Goal: Task Accomplishment & Management: Manage account settings

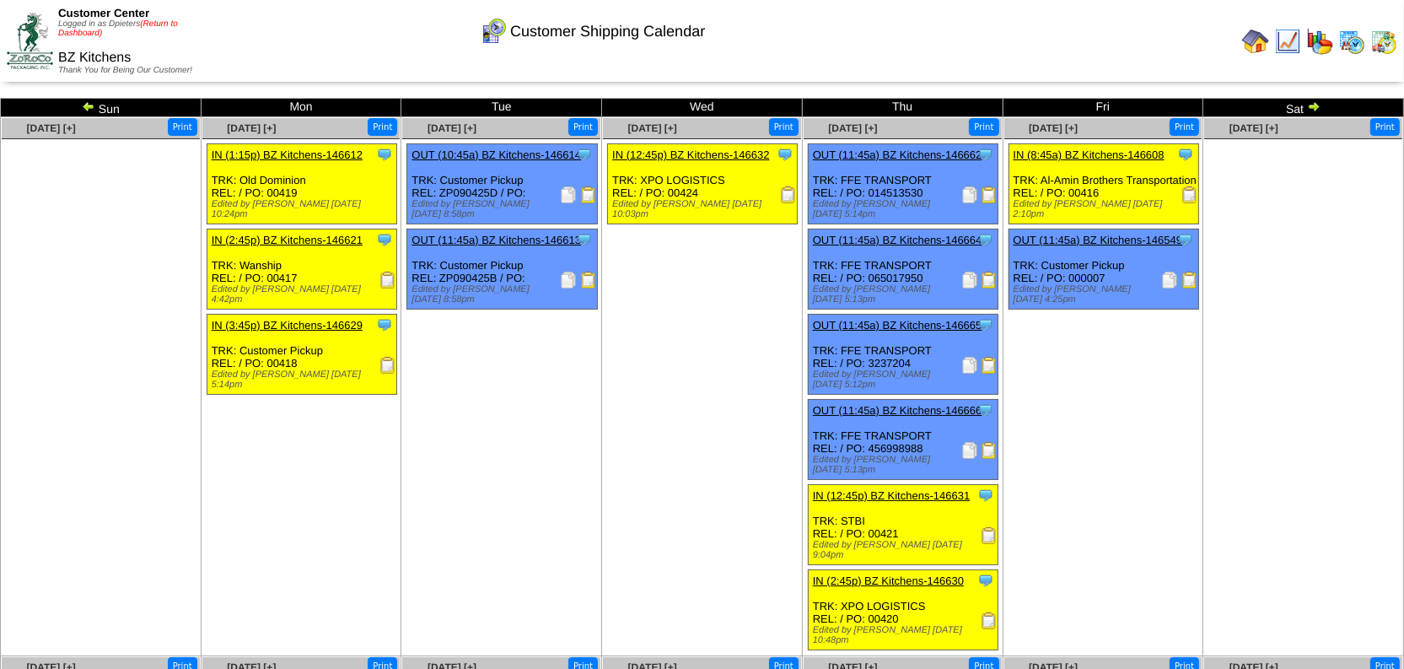
click at [162, 24] on link "(Return to Dashboard)" at bounding box center [118, 28] width 120 height 19
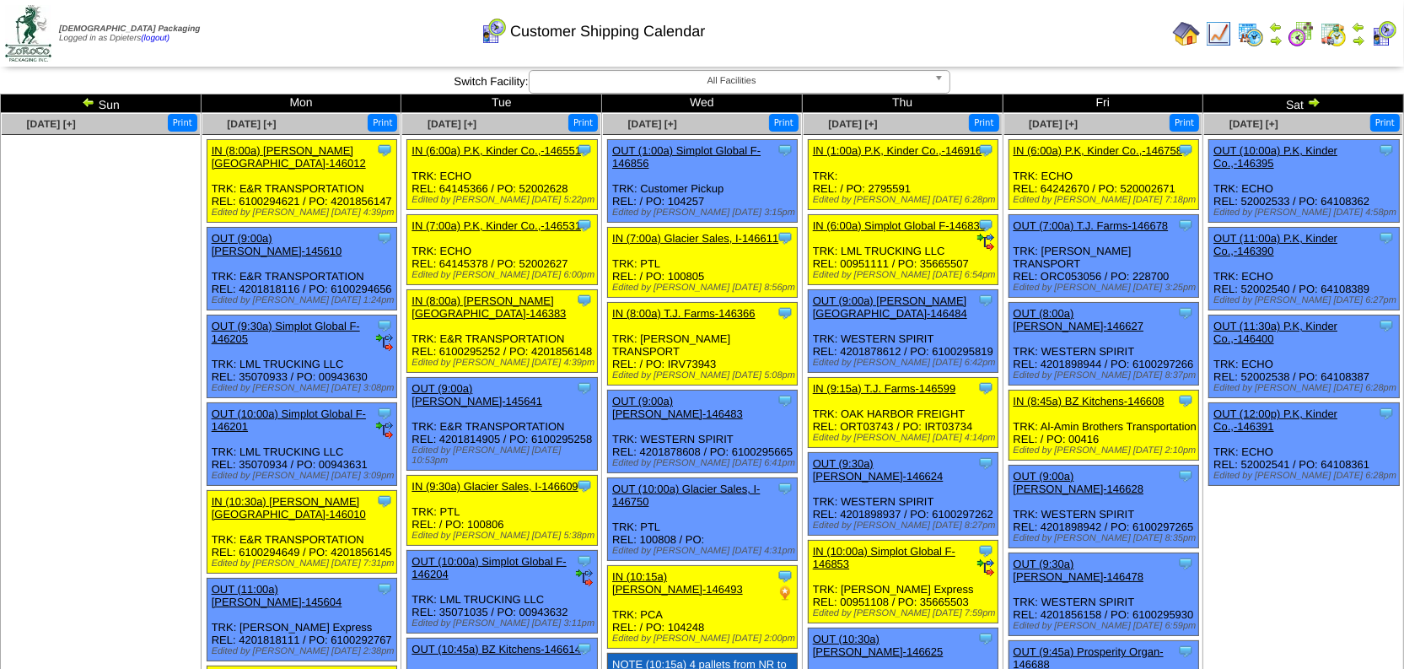
click at [1318, 100] on img at bounding box center [1313, 101] width 13 height 13
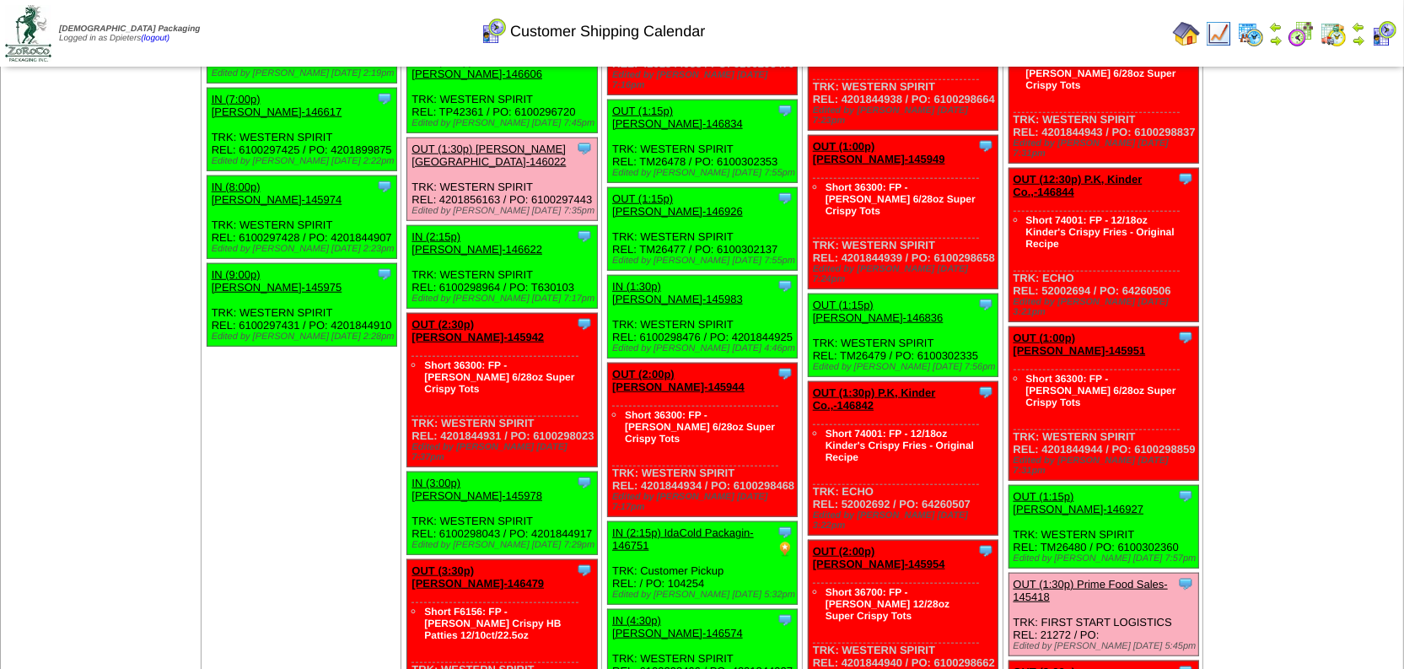
scroll to position [1534, 0]
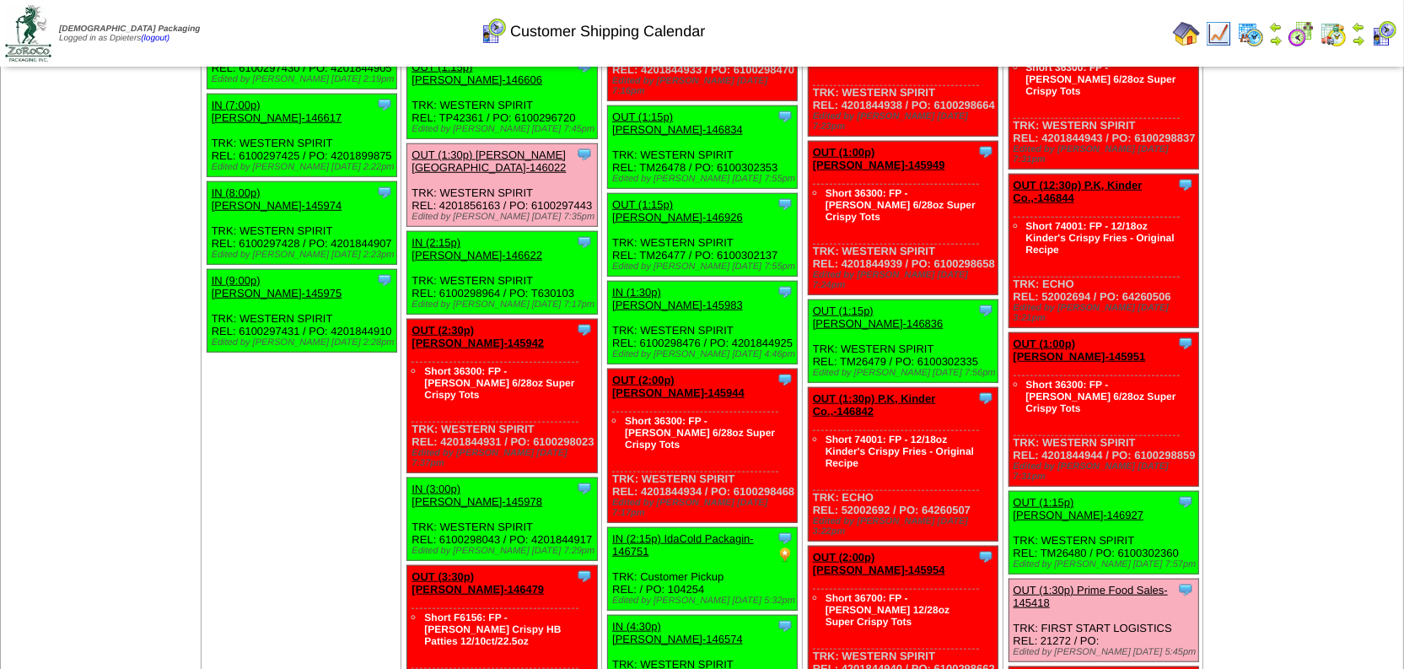
click at [1297, 267] on td "Sep 20 [+] Print Clone Item OUT (10:00a) P.K, Kinder Co.,-146392 P.K, Kinder Co…" at bounding box center [1304, 268] width 201 height 3378
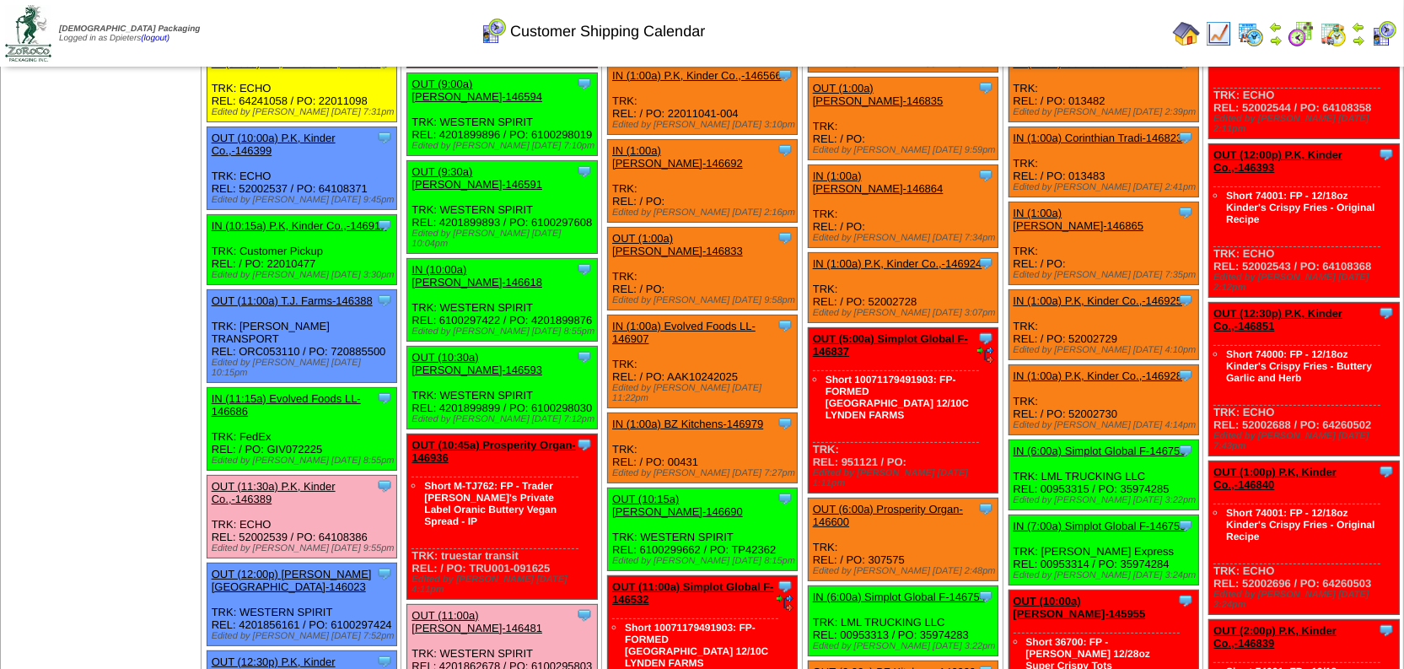
scroll to position [0, 0]
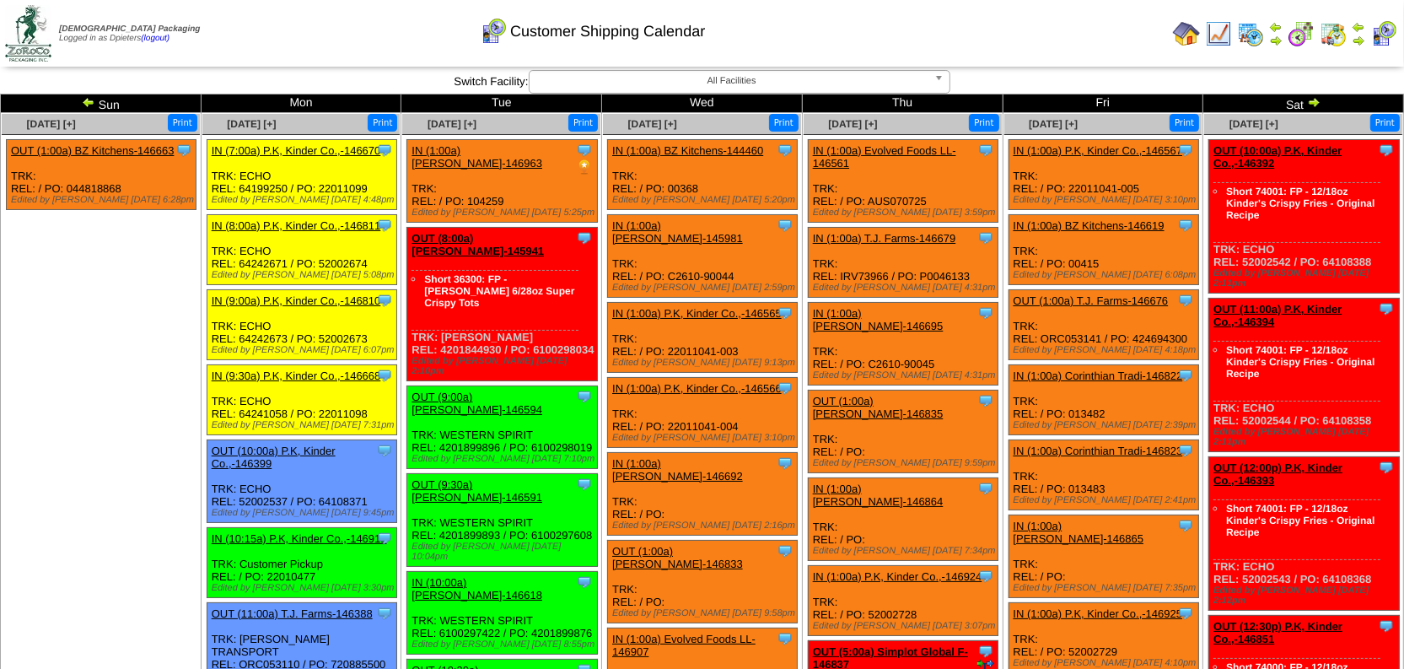
click at [88, 95] on img at bounding box center [88, 101] width 13 height 13
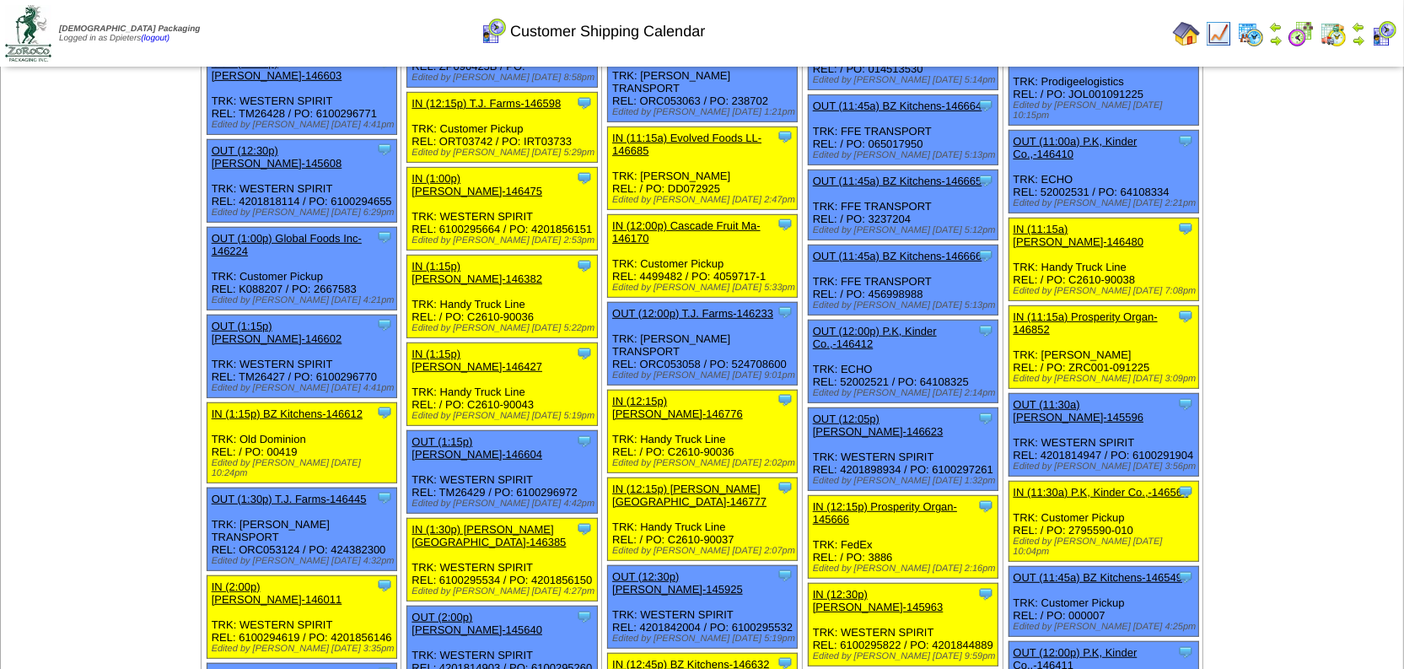
scroll to position [844, 0]
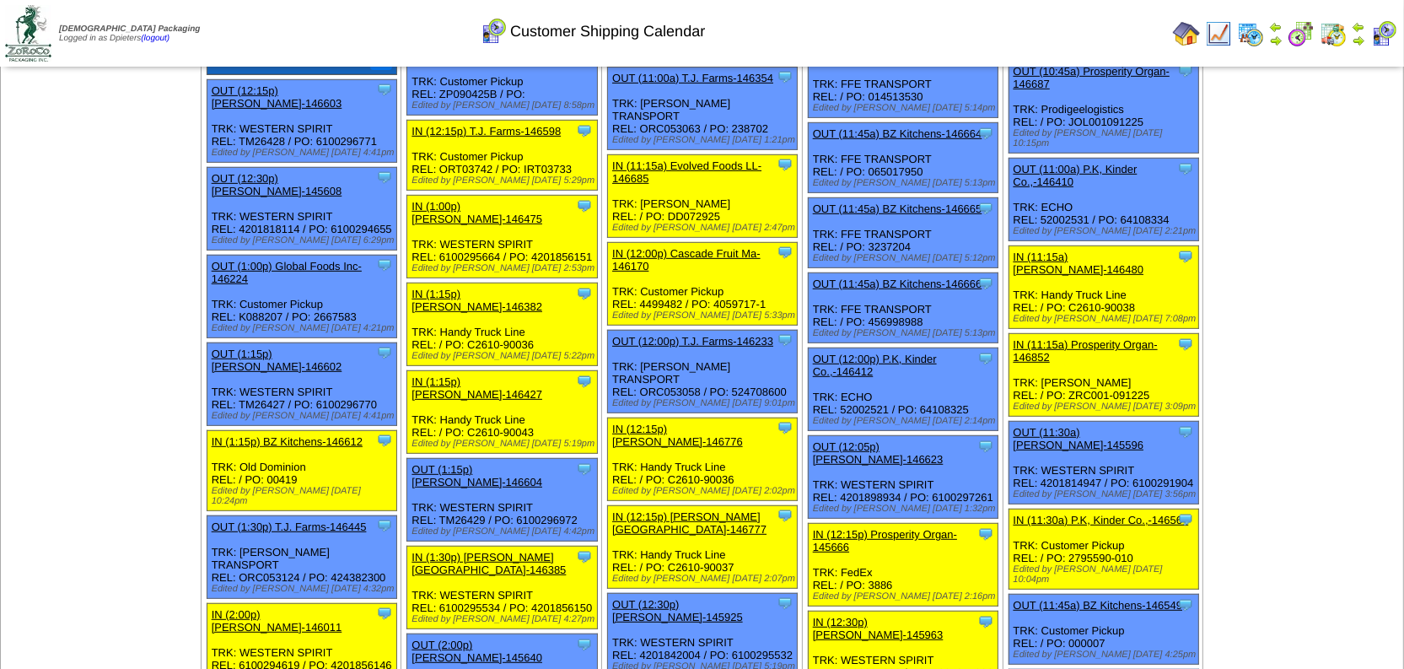
click at [1089, 595] on div "Clone Item OUT (11:45a) BZ Kitchens-146549 BZ Kitchens ScheduleID: 146549 7520 …" at bounding box center [1104, 630] width 190 height 70
copy div "000007"
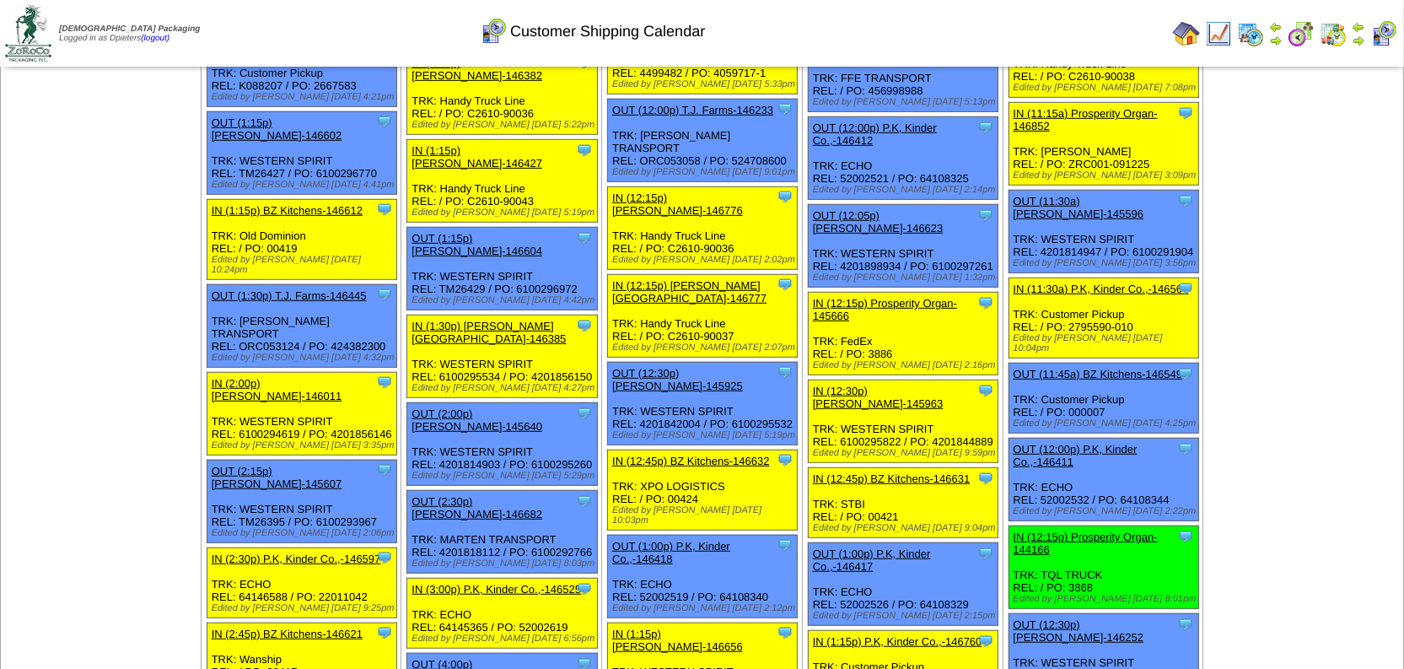
scroll to position [1073, 0]
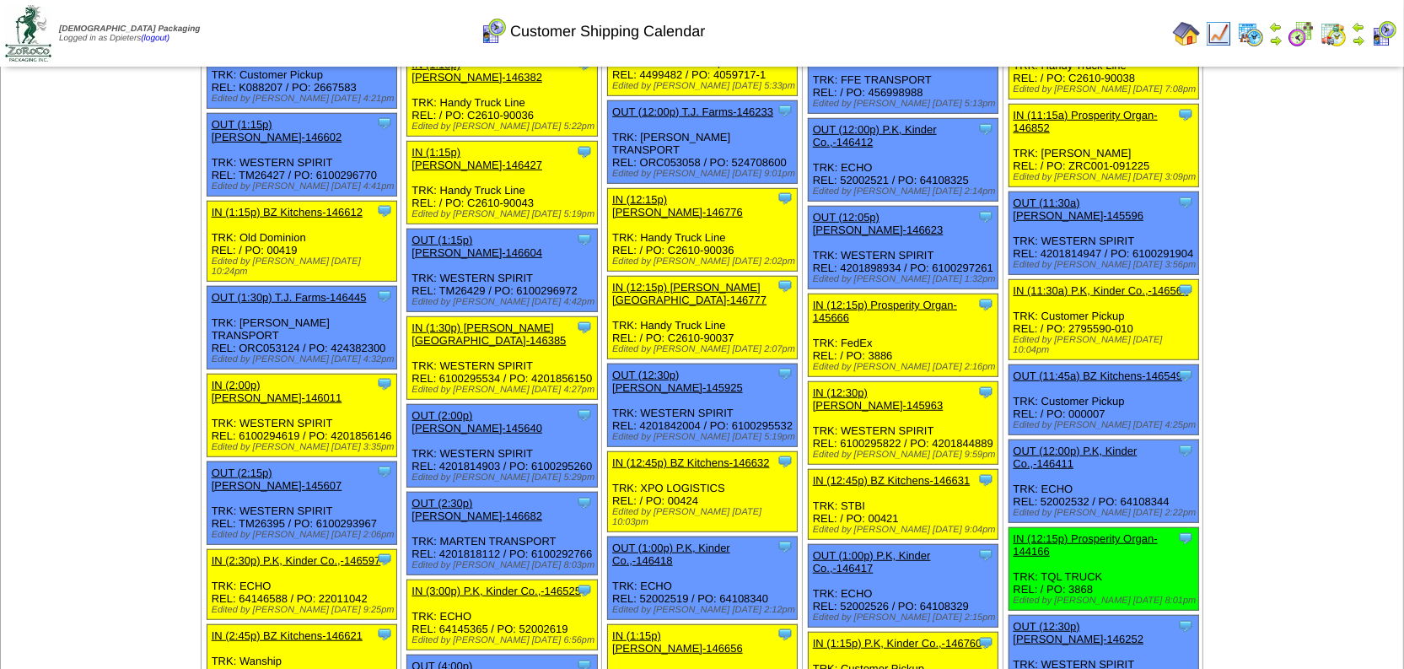
click at [1281, 250] on td "Sep 13 [+] Print Clone Item OUT (10:00a) P.K, Kinder Co.,-146395 P.K, Kinder Co…" at bounding box center [1304, 566] width 201 height 3052
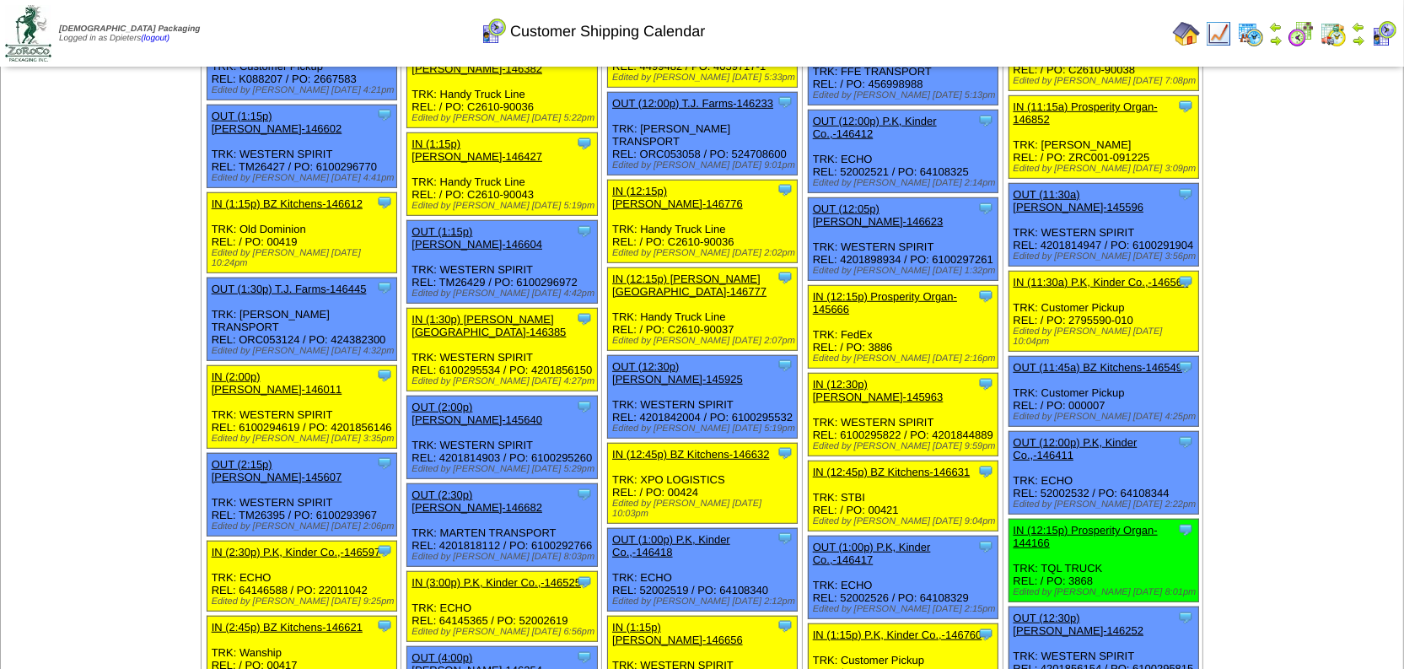
scroll to position [1226, 0]
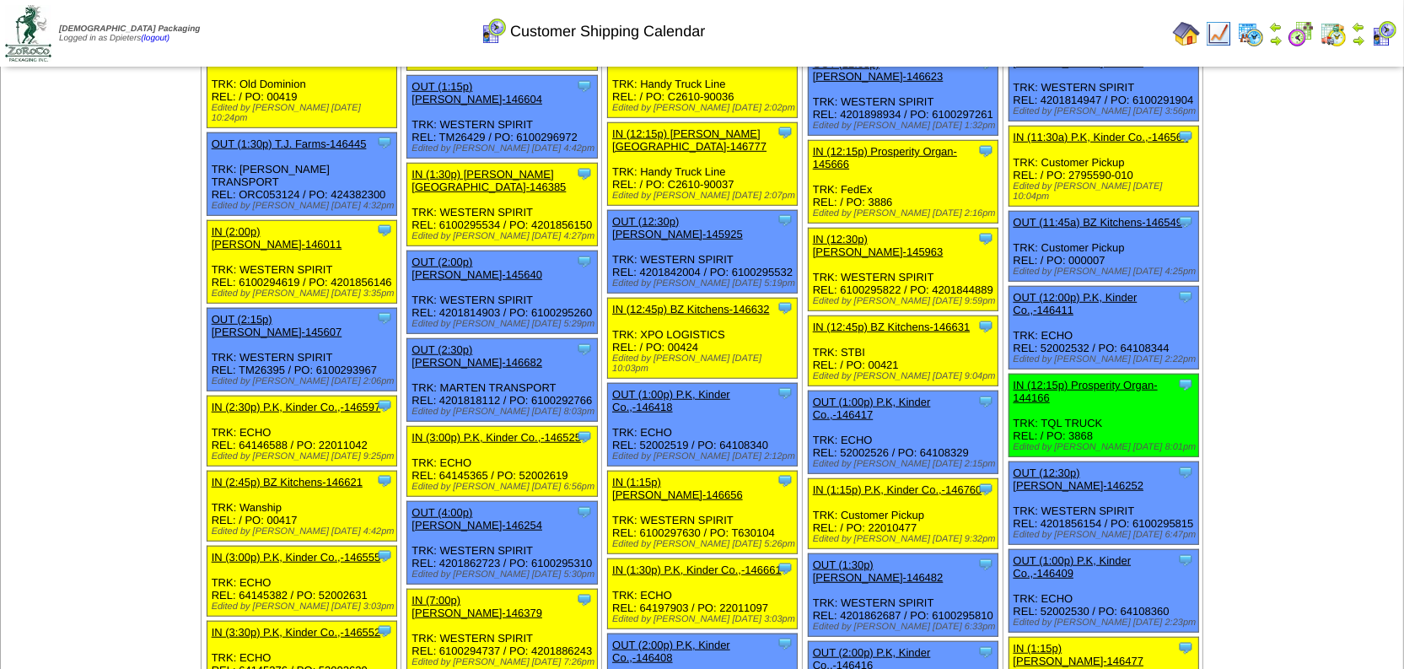
click at [1084, 379] on link "IN (12:15p) Prosperity Organ-144166" at bounding box center [1086, 391] width 144 height 25
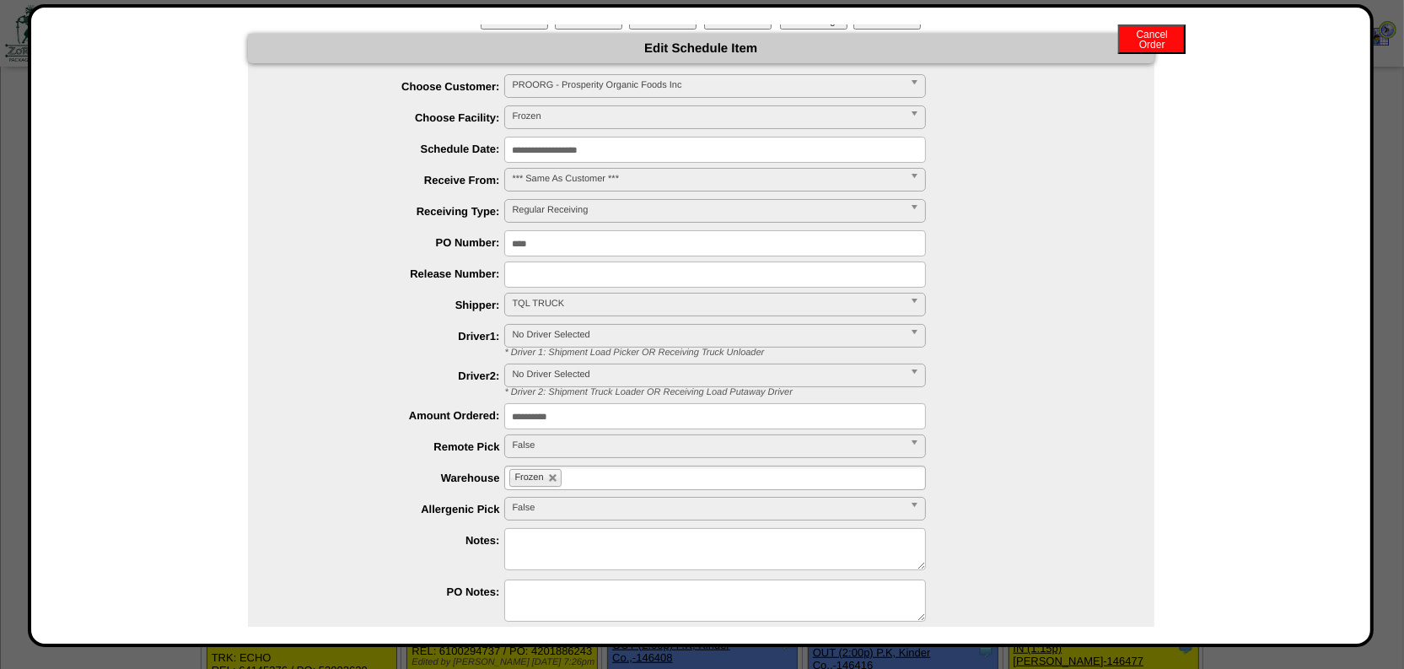
scroll to position [0, 0]
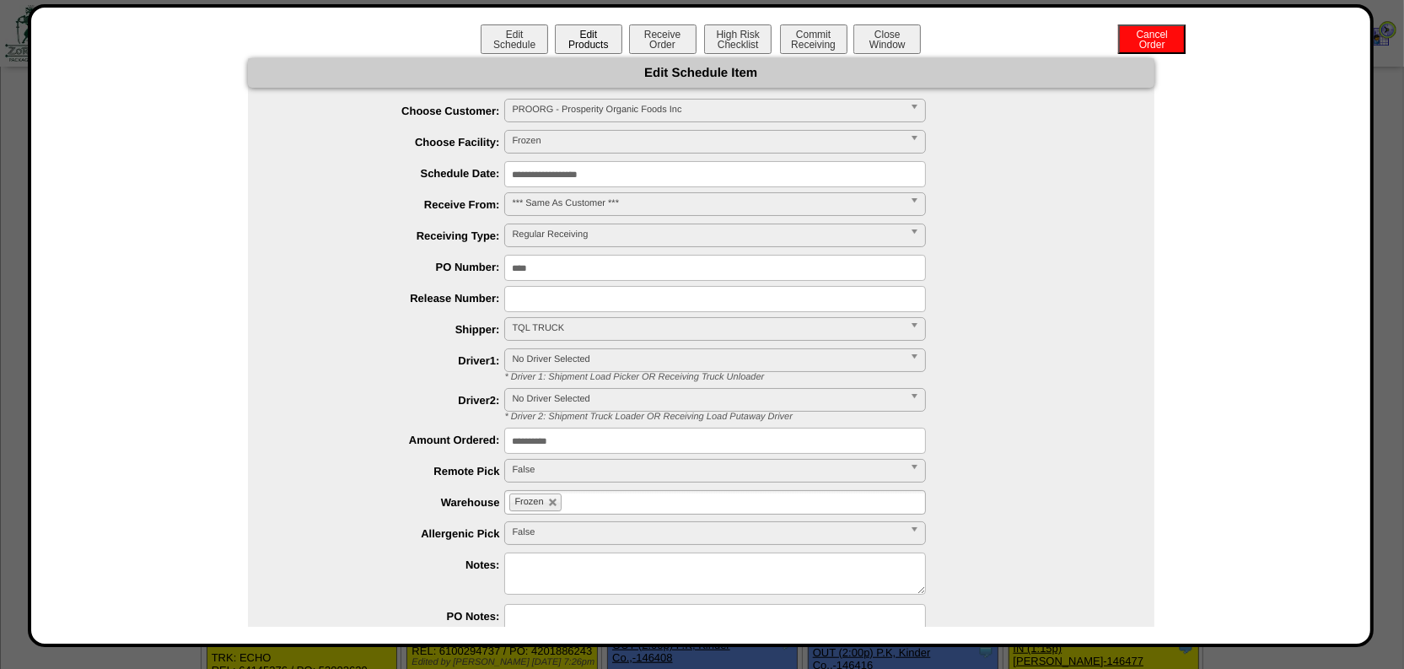
click at [584, 35] on button "Edit Products" at bounding box center [588, 39] width 67 height 30
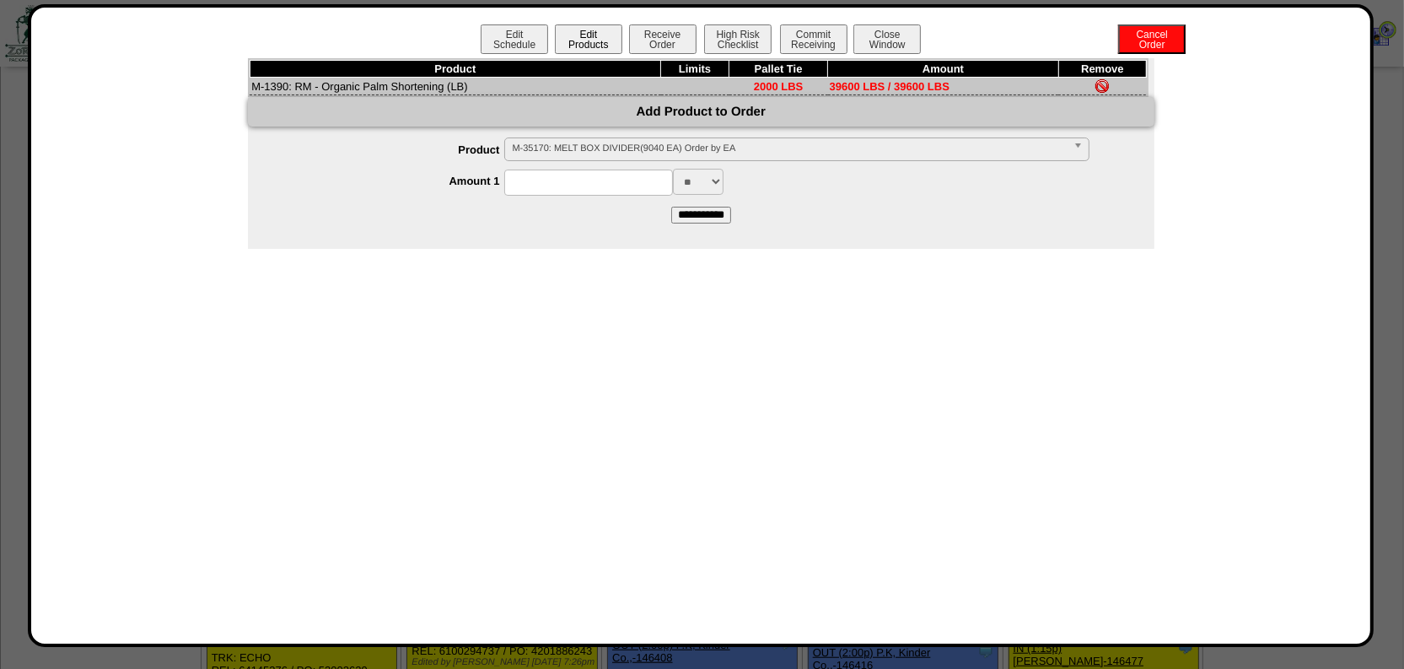
click at [575, 38] on button "Edit Products" at bounding box center [588, 39] width 67 height 30
click at [500, 48] on button "Edit Schedule" at bounding box center [514, 39] width 67 height 30
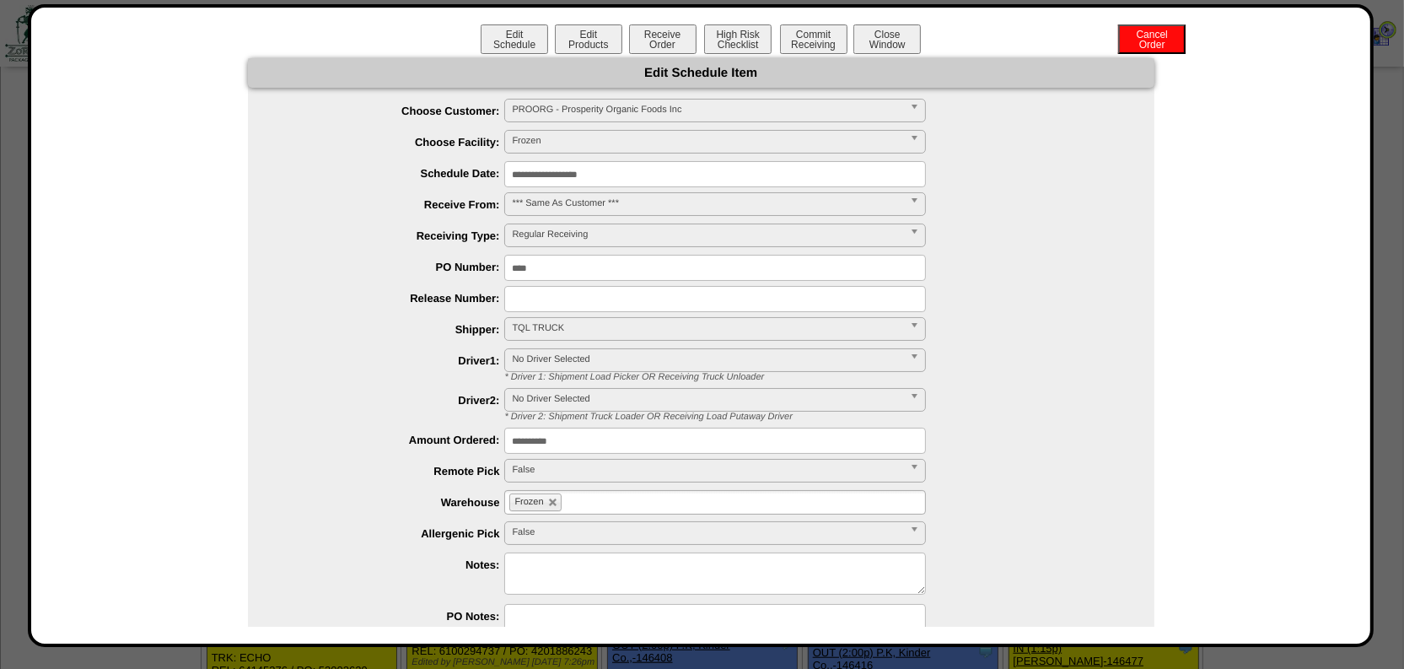
drag, startPoint x: 574, startPoint y: 439, endPoint x: 445, endPoint y: 437, distance: 129.9
click at [445, 437] on li "**********" at bounding box center [718, 441] width 873 height 26
type input "*****"
click at [445, 437] on label "Amount Ordered:" at bounding box center [394, 440] width 224 height 13
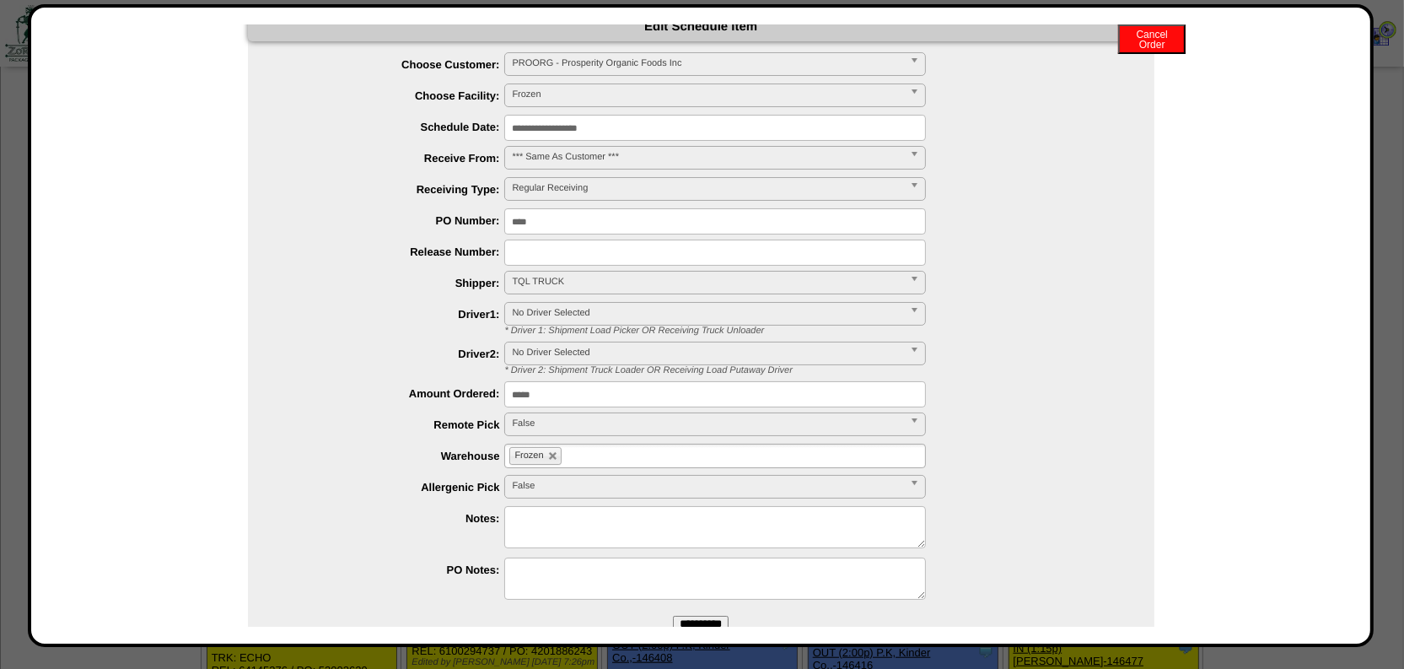
scroll to position [89, 0]
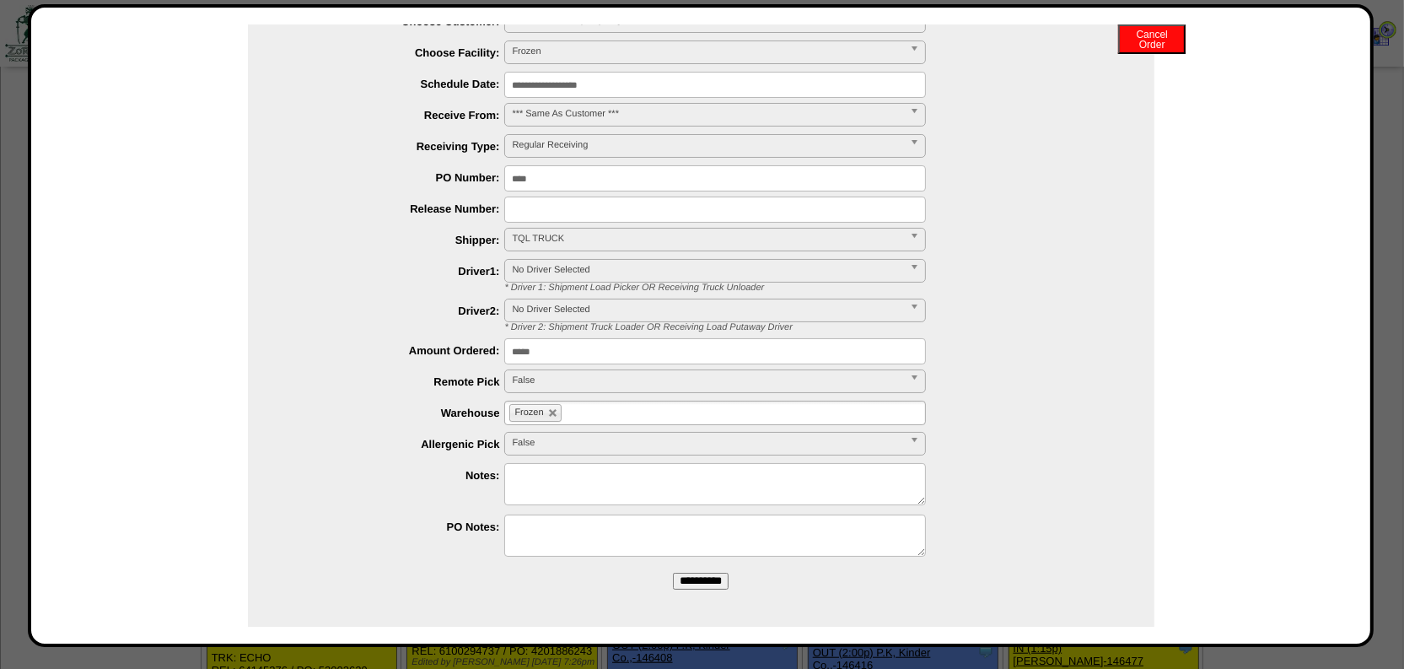
click at [710, 574] on input "**********" at bounding box center [701, 581] width 56 height 17
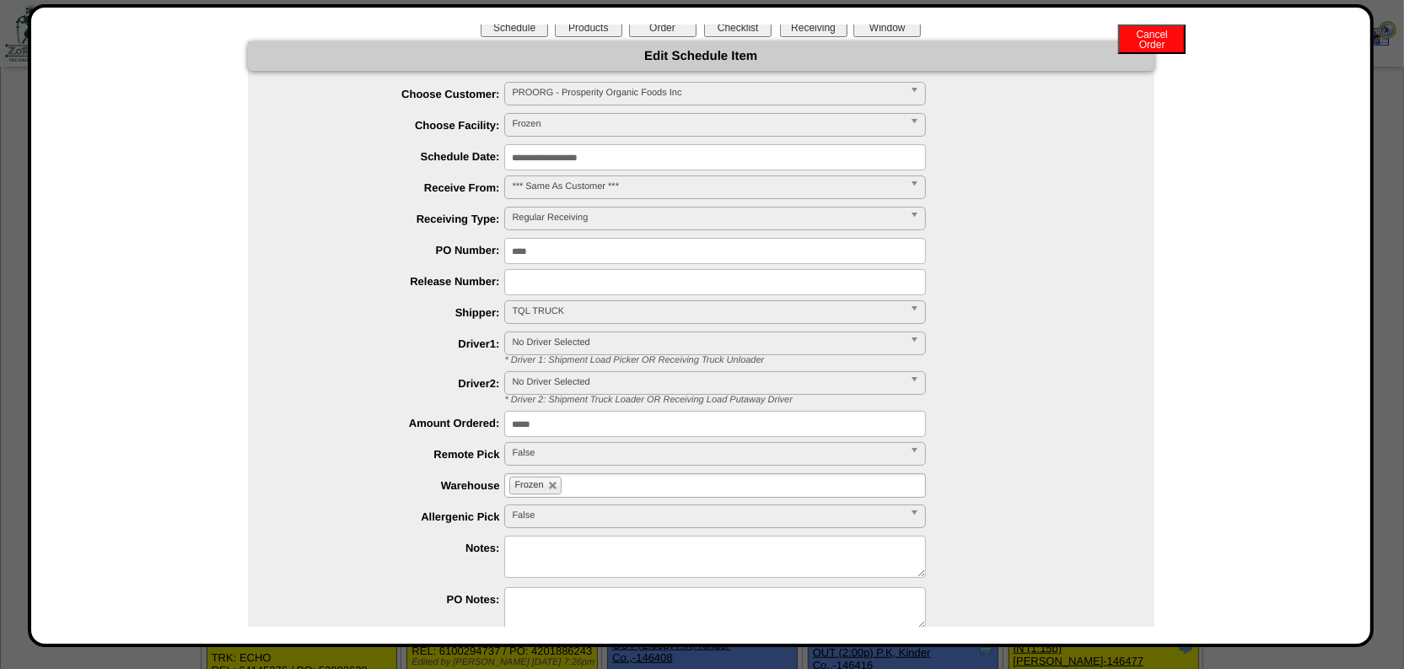
scroll to position [0, 0]
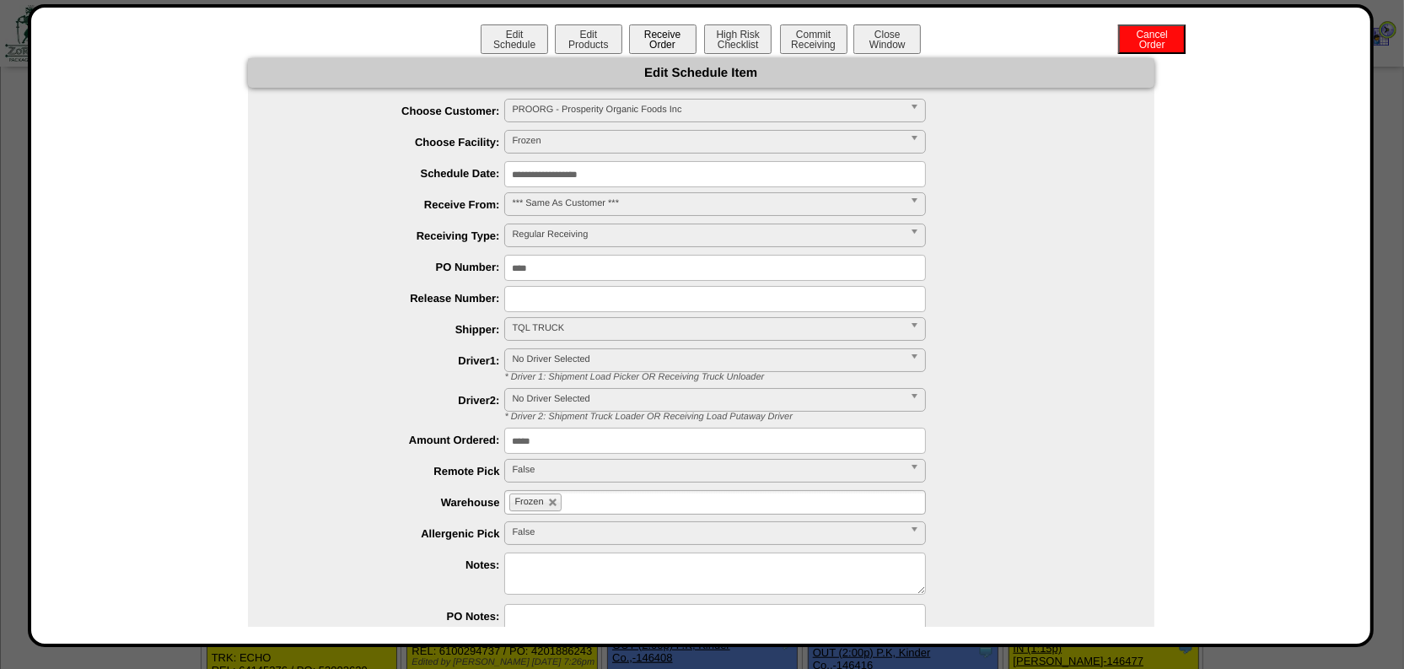
click at [661, 43] on button "Receive Order" at bounding box center [662, 39] width 67 height 30
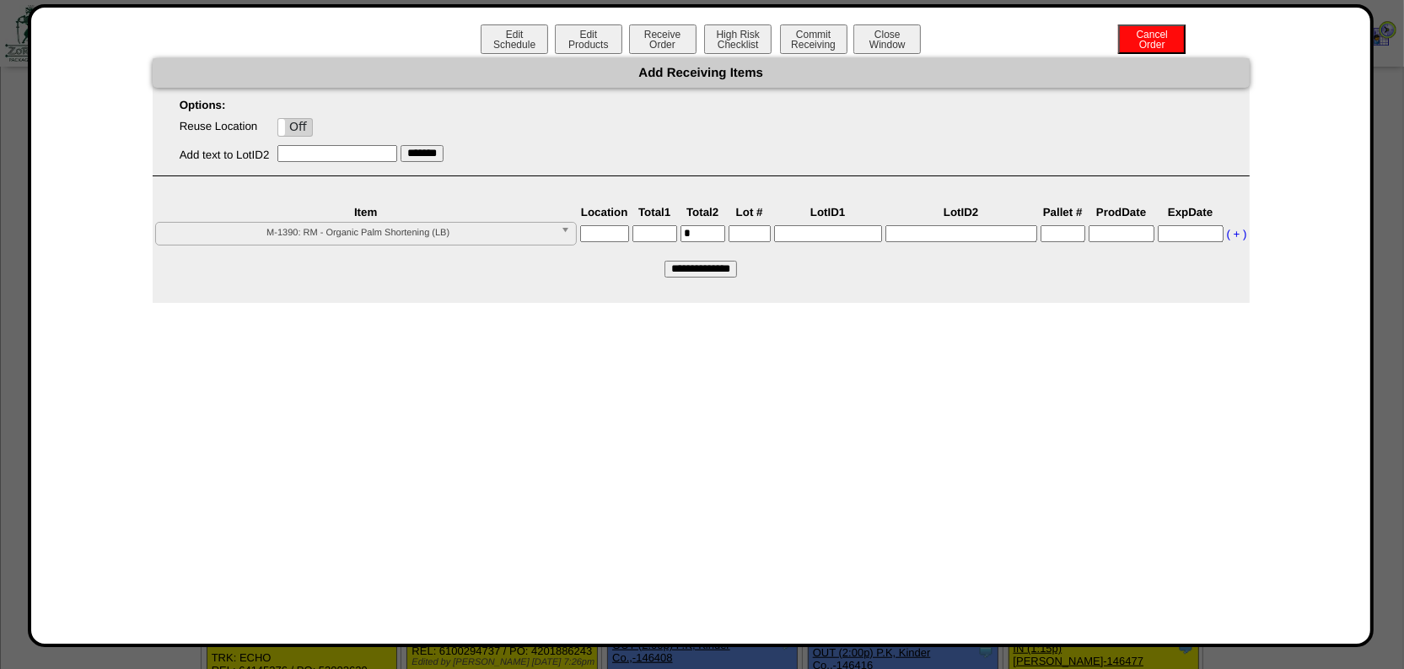
click at [600, 230] on input "text" at bounding box center [604, 233] width 49 height 17
type input "*"
type input "*****"
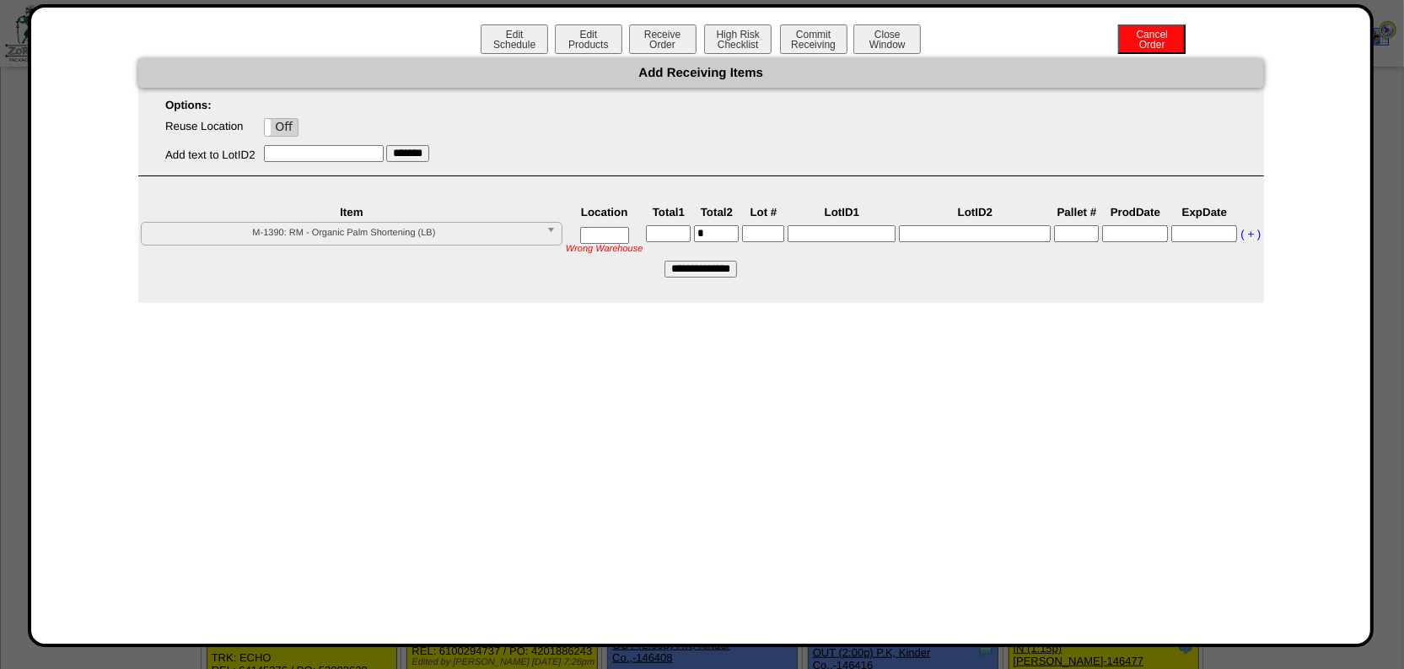
click at [611, 221] on td "Wrong Warehouse" at bounding box center [604, 240] width 79 height 38
click at [606, 231] on input "text" at bounding box center [604, 235] width 49 height 17
click at [508, 47] on button "Edit Schedule" at bounding box center [514, 39] width 67 height 30
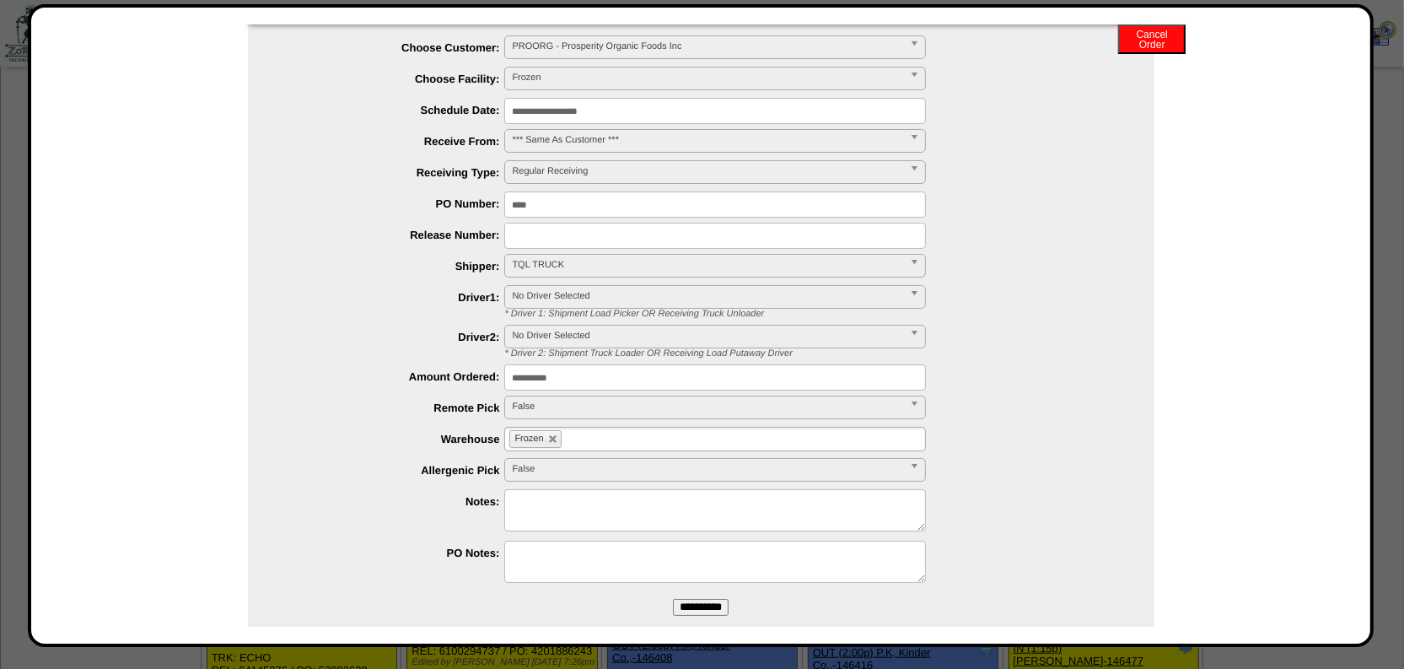
scroll to position [76, 0]
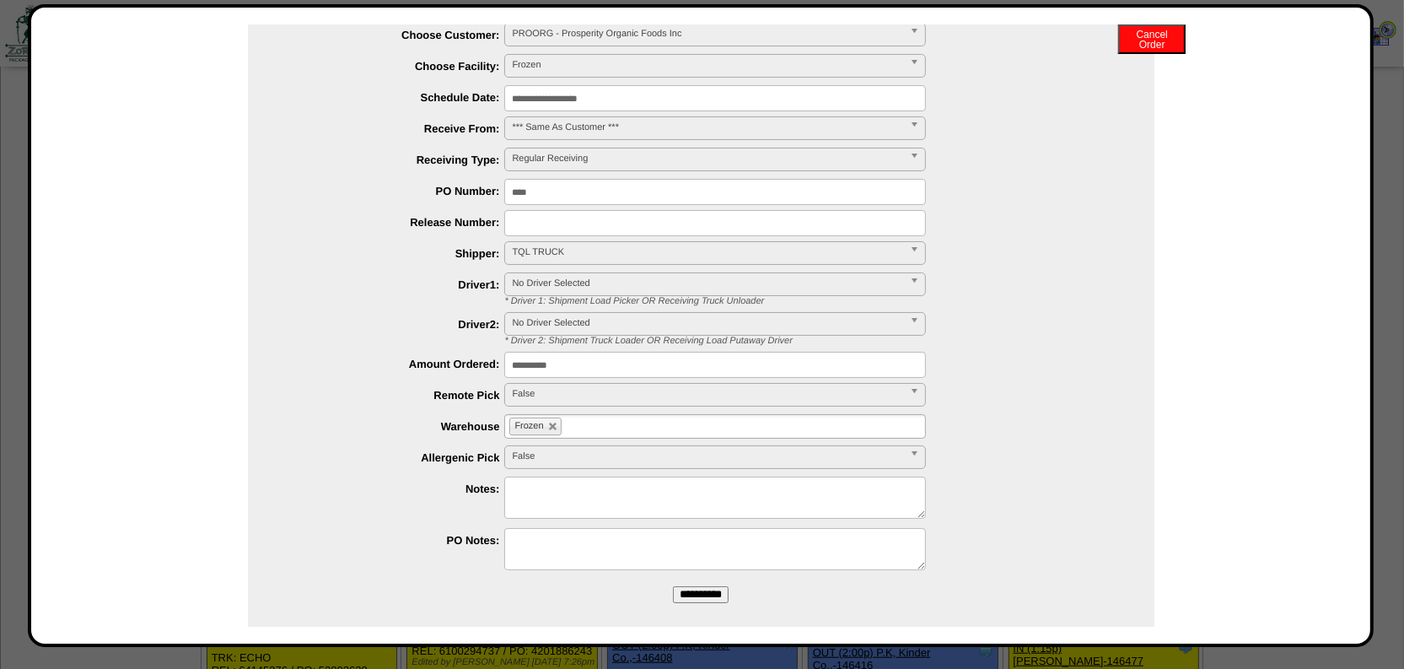
click at [629, 423] on ul "Frozen" at bounding box center [715, 426] width 422 height 24
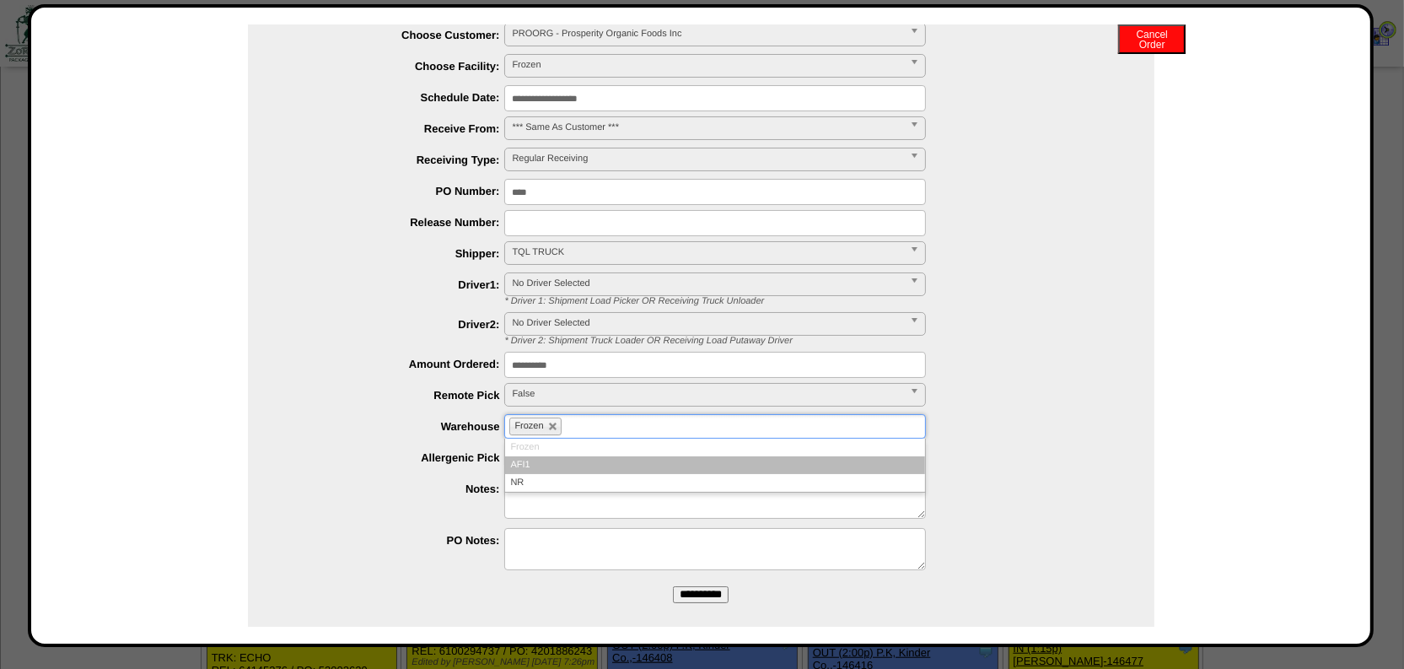
click at [568, 457] on li "AFI1" at bounding box center [715, 465] width 420 height 18
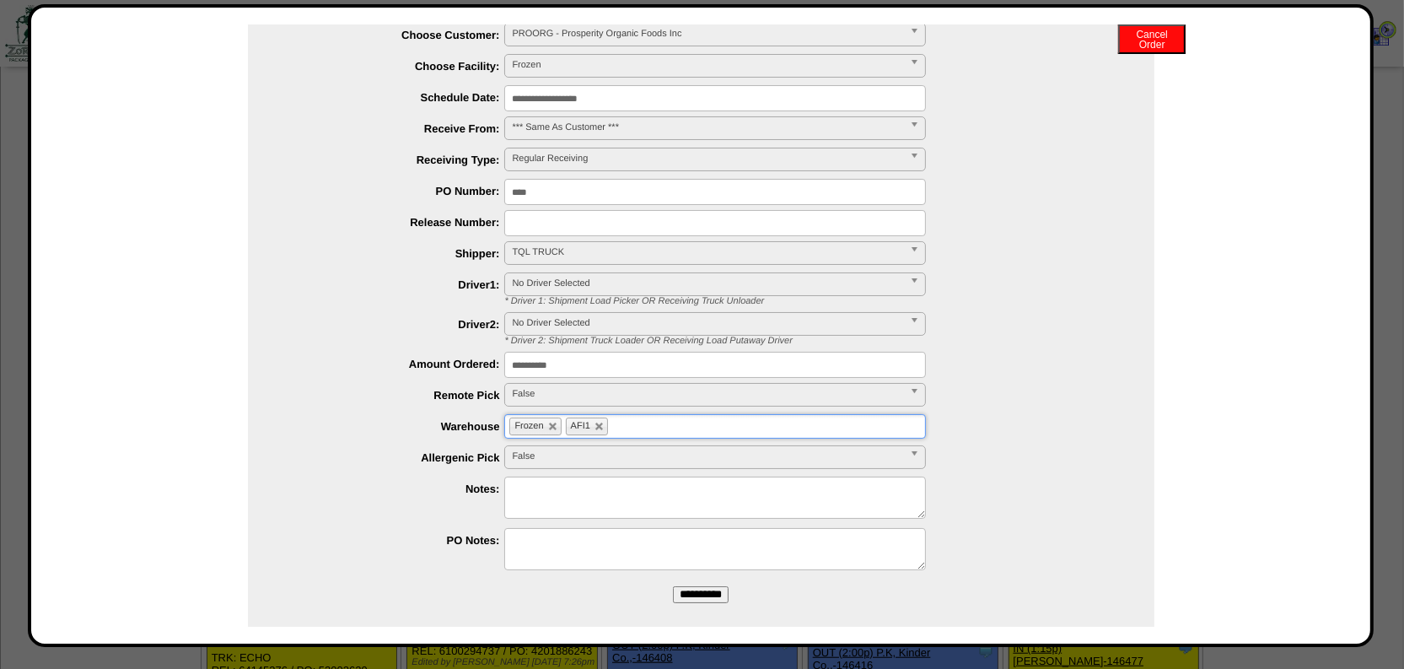
click at [681, 586] on input "**********" at bounding box center [701, 594] width 56 height 17
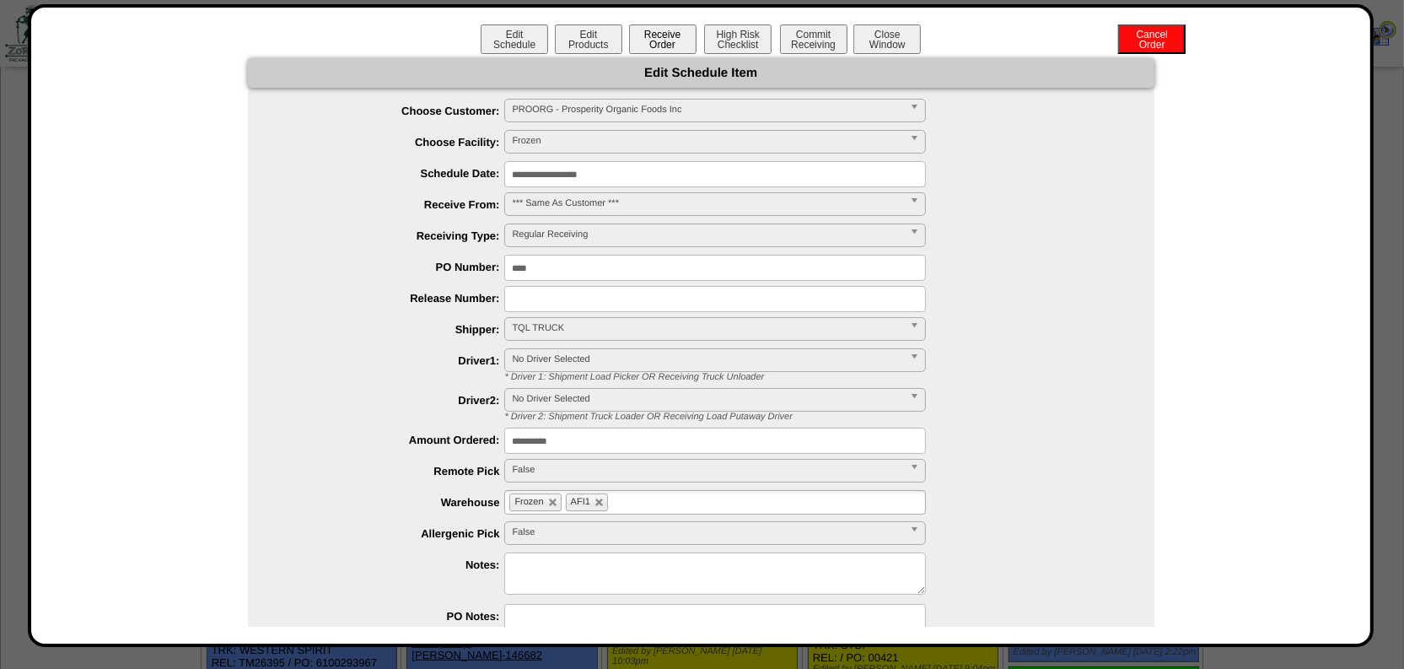
scroll to position [919, 0]
click at [671, 43] on button "Receive Order" at bounding box center [662, 39] width 67 height 30
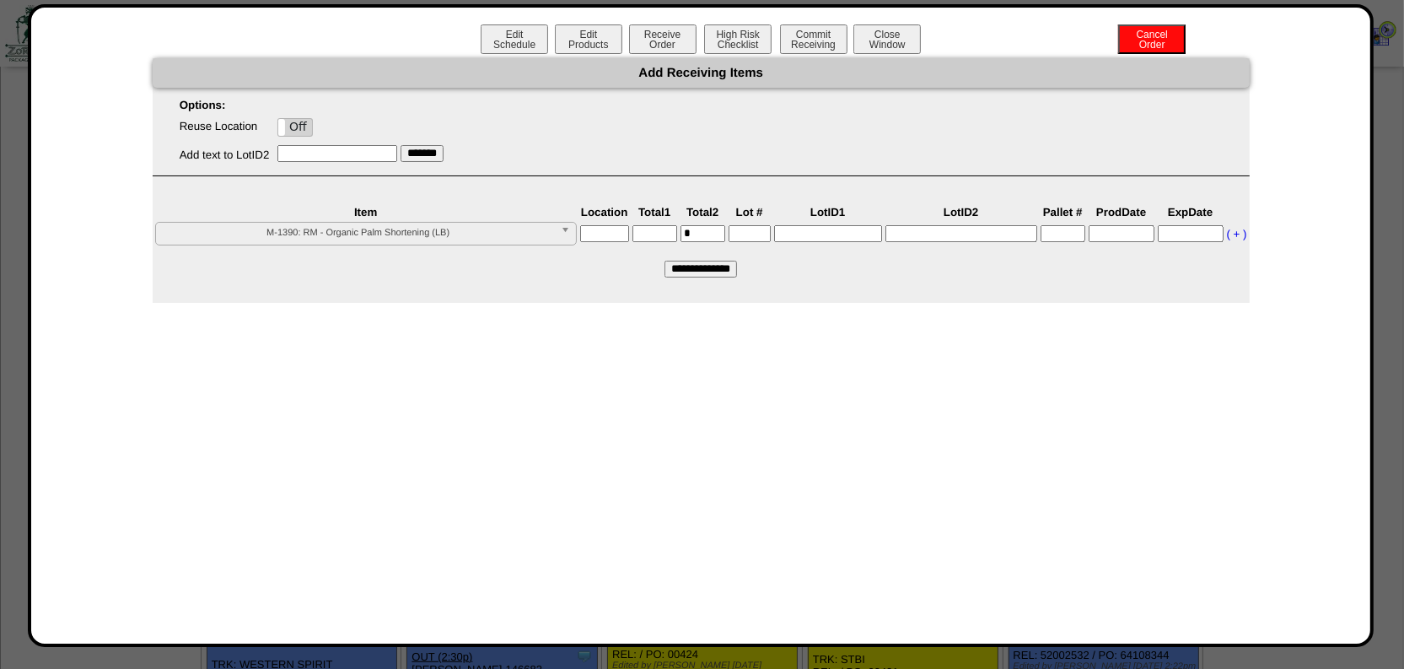
click at [589, 233] on input "text" at bounding box center [604, 233] width 49 height 17
type input "*****"
type input"] "****"
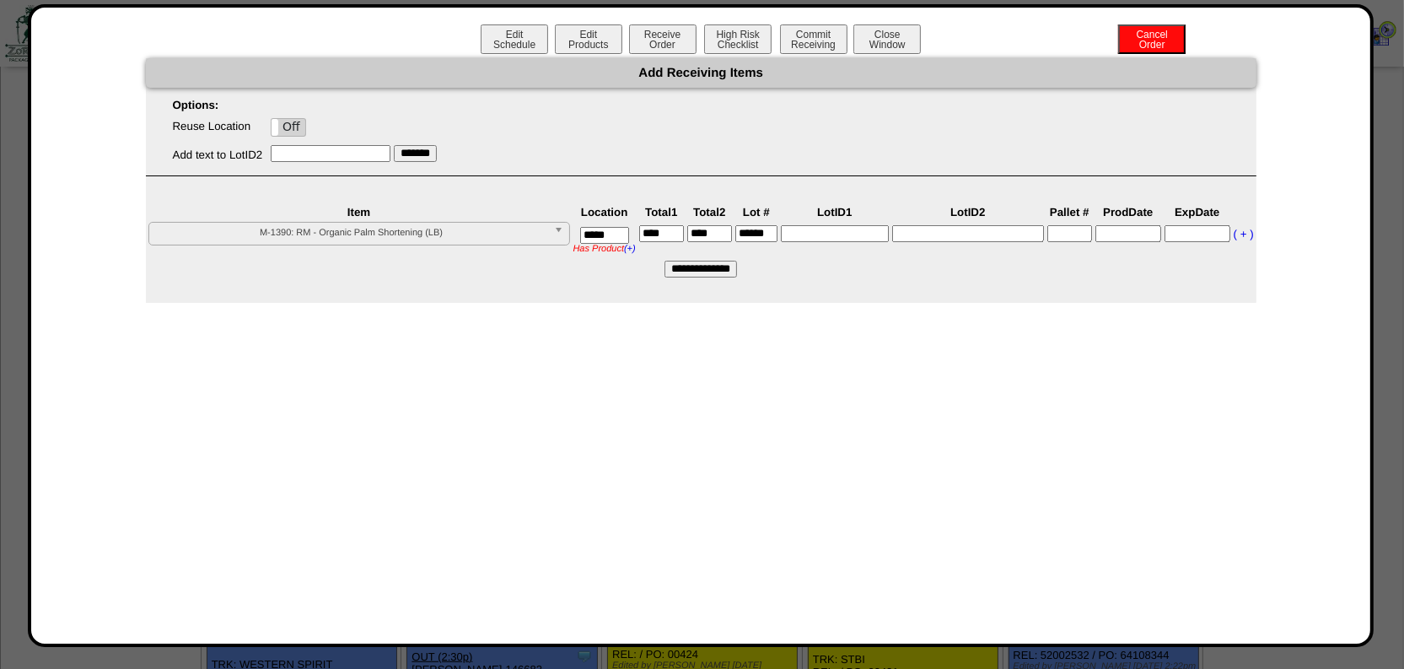
scroll to position [0, 2]
type input"] "******"
type input "******"
type input "*******"
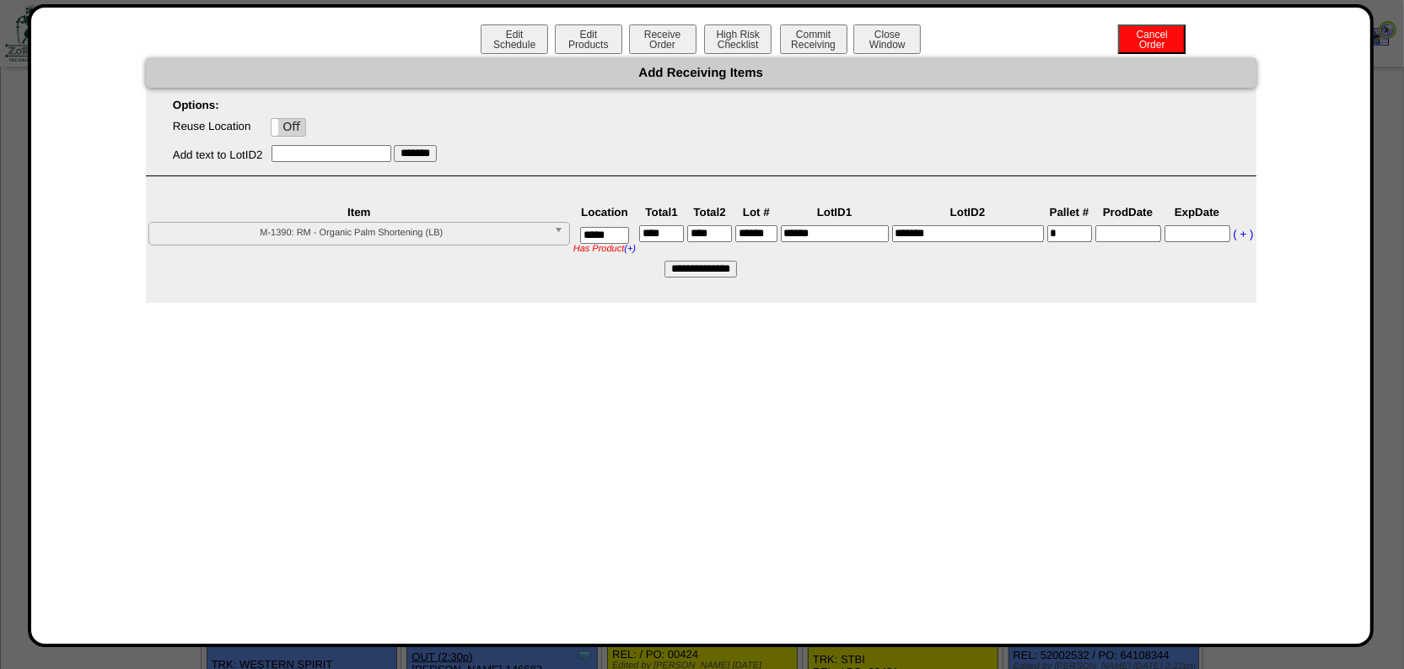
type input"] "*"
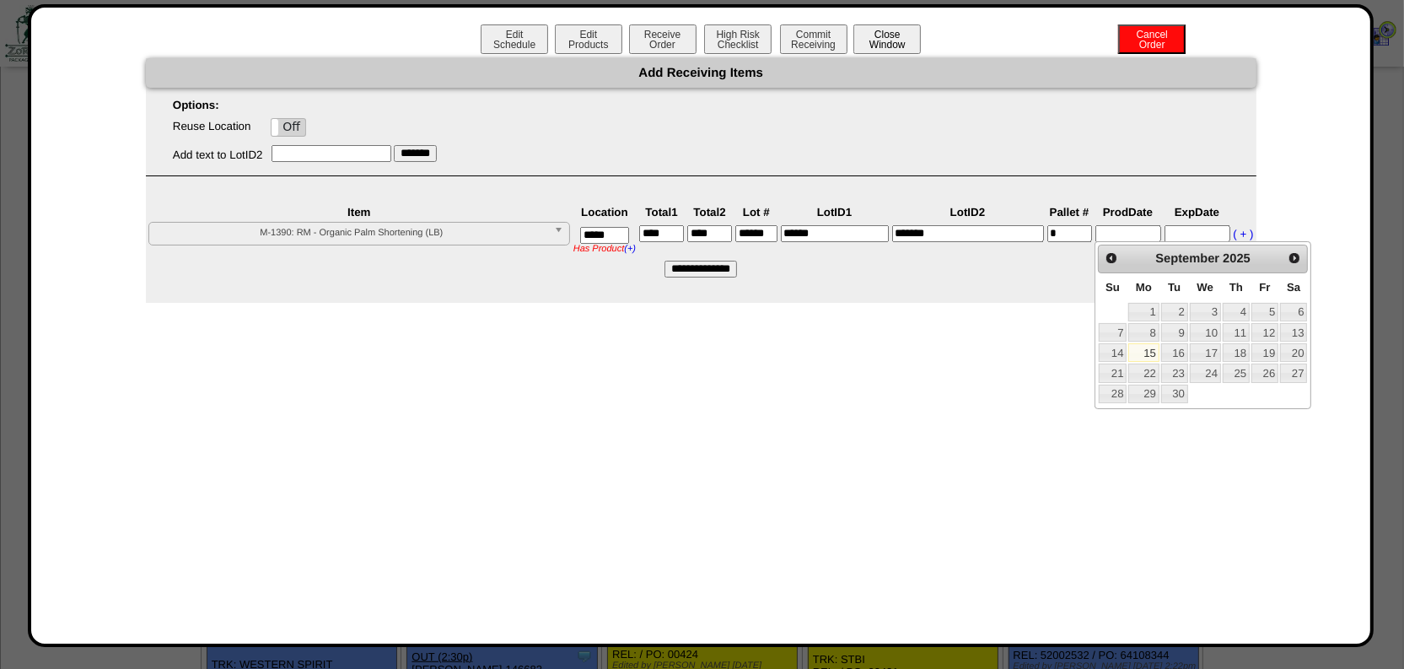
click at [897, 40] on button "Close Window" at bounding box center [887, 39] width 67 height 30
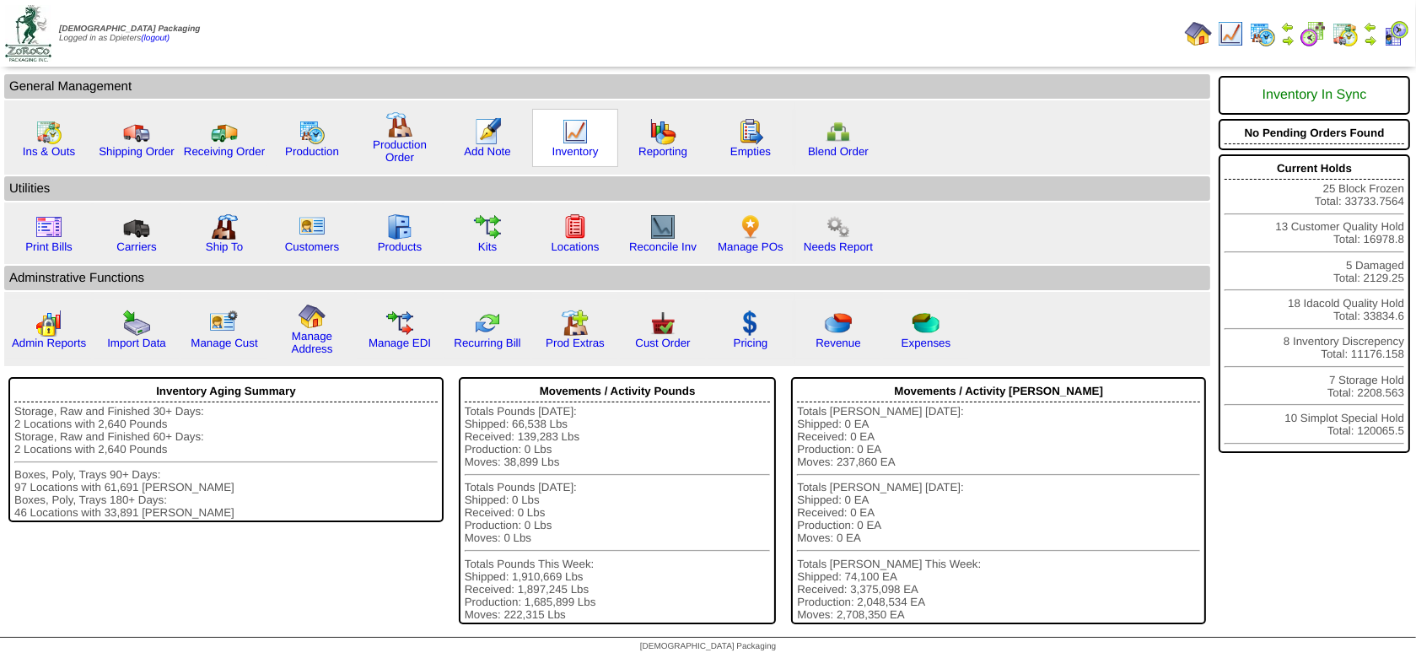
click at [562, 142] on img at bounding box center [575, 131] width 27 height 27
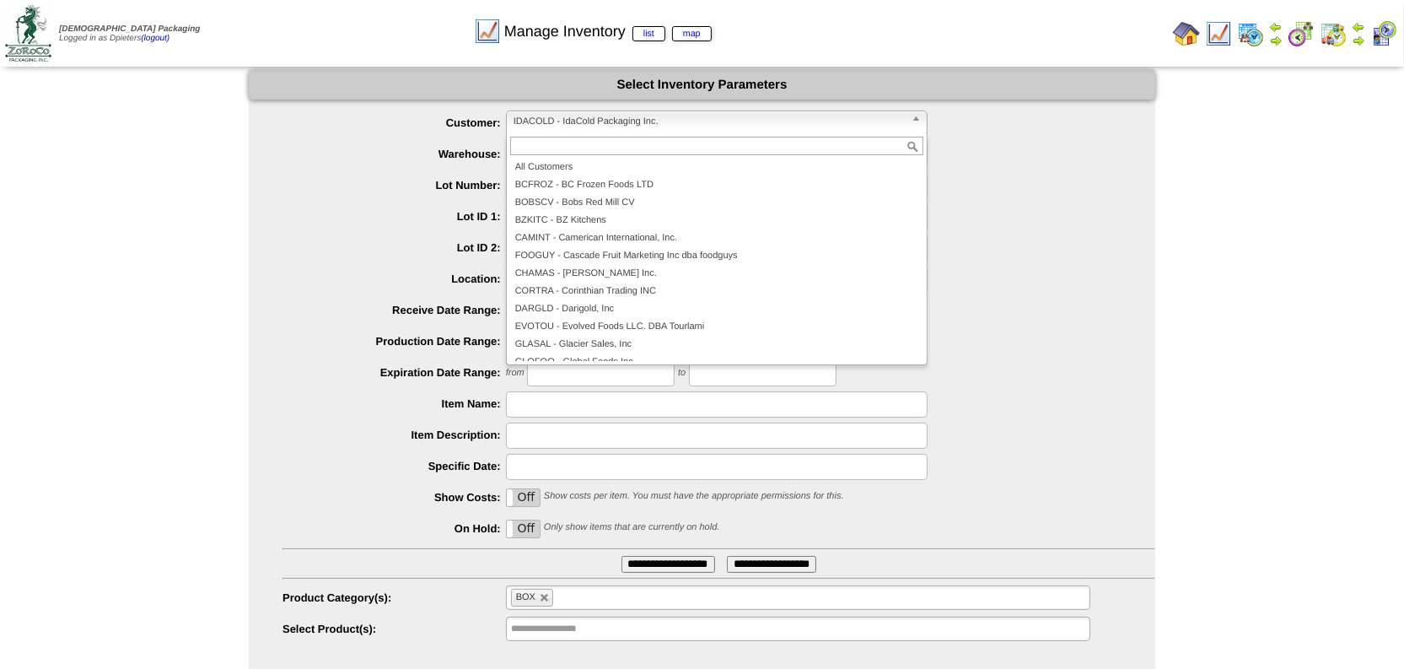
click at [568, 123] on span "IDACOLD - IdaCold Packaging Inc." at bounding box center [709, 121] width 391 height 20
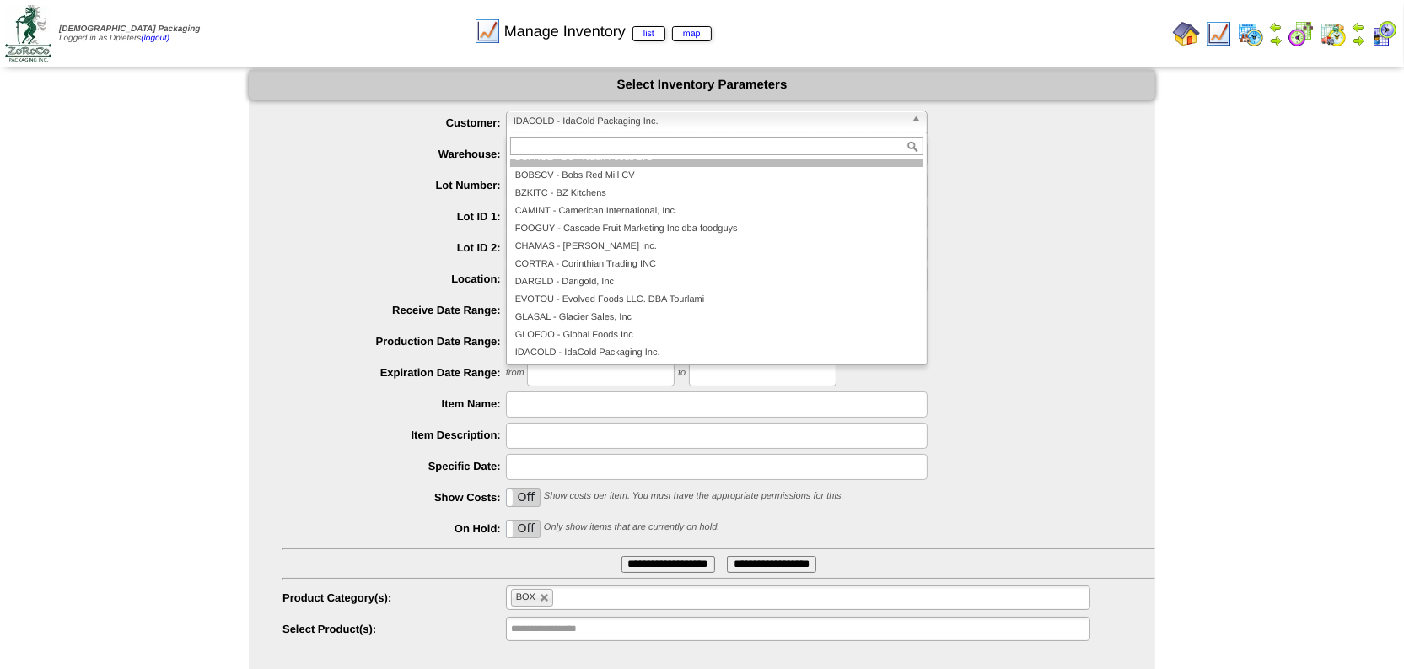
scroll to position [17, 0]
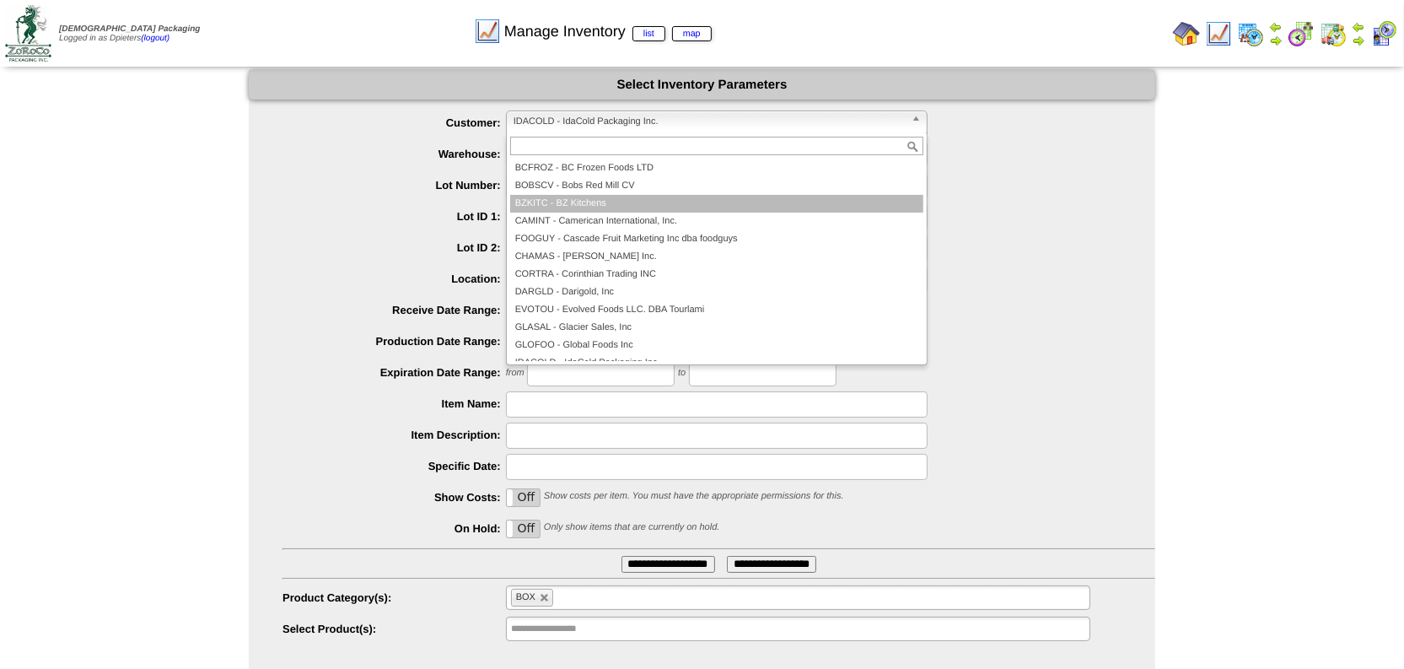
click at [587, 198] on li "BZKITC - BZ Kitchens" at bounding box center [716, 204] width 413 height 18
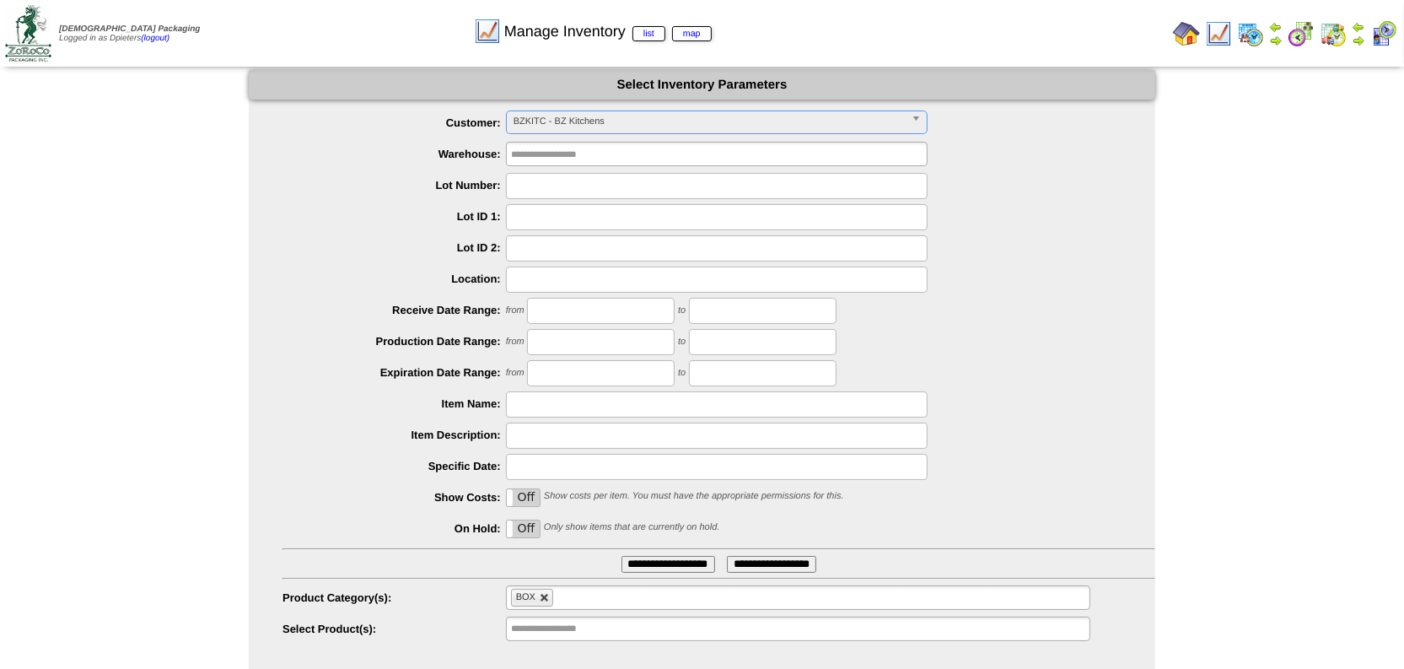
click at [548, 601] on link at bounding box center [545, 598] width 10 height 10
type input "**********"
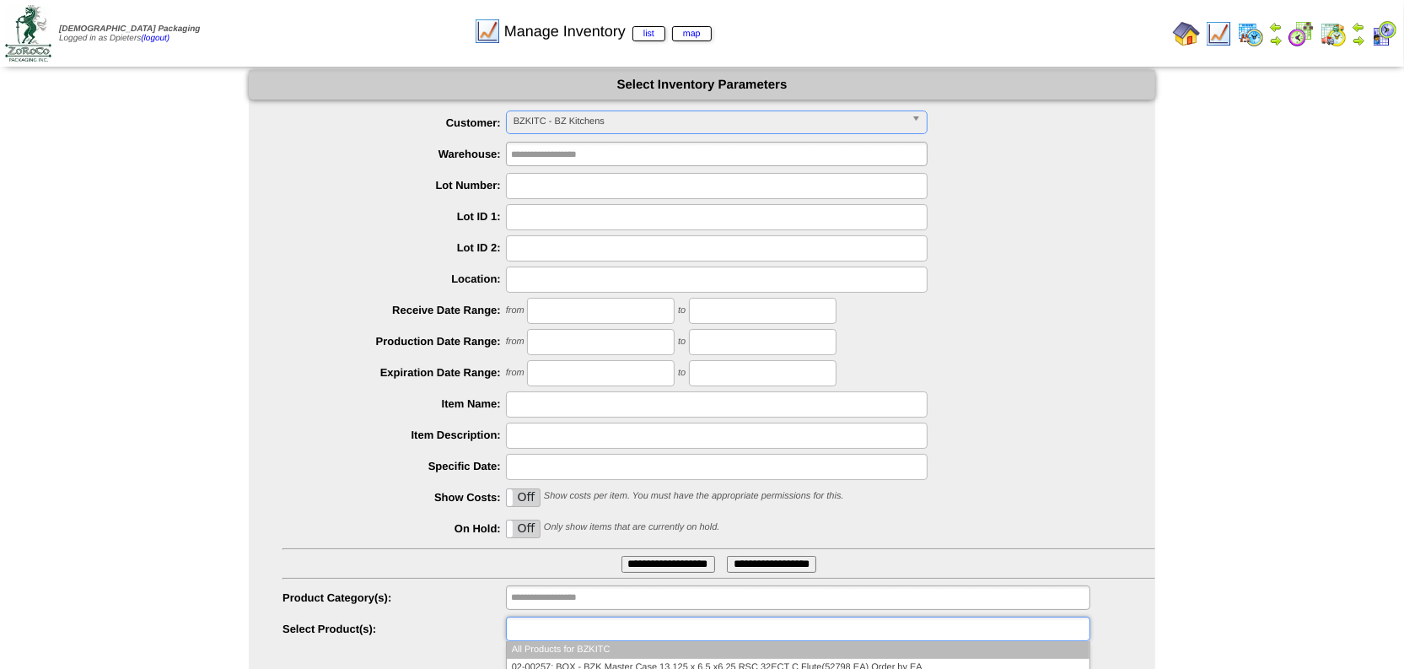
click at [558, 633] on input "text" at bounding box center [565, 628] width 108 height 21
type input "******"
click at [688, 650] on li "04-01581: BZK - Heirloom Caroli na Gold Rice (LB)(6294 LBS ~ 6294 LBS) Order by…" at bounding box center [798, 650] width 583 height 18
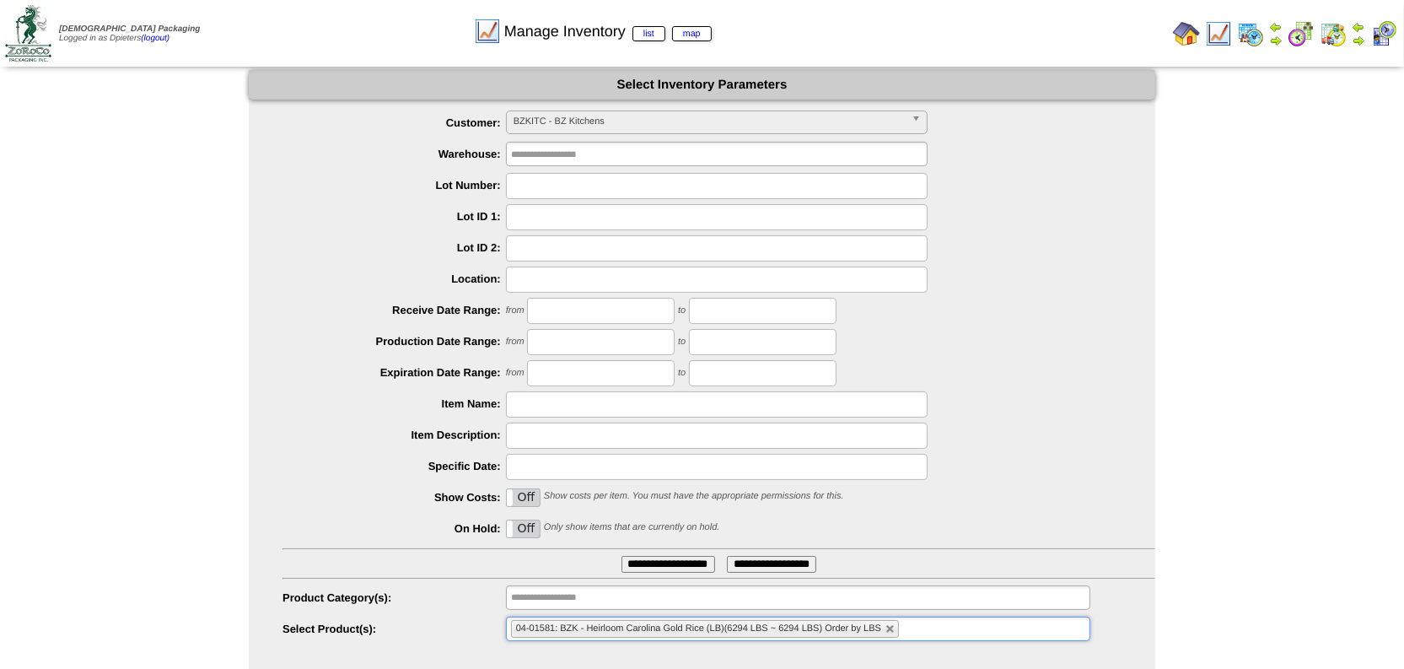
click at [682, 565] on input "**********" at bounding box center [669, 564] width 94 height 17
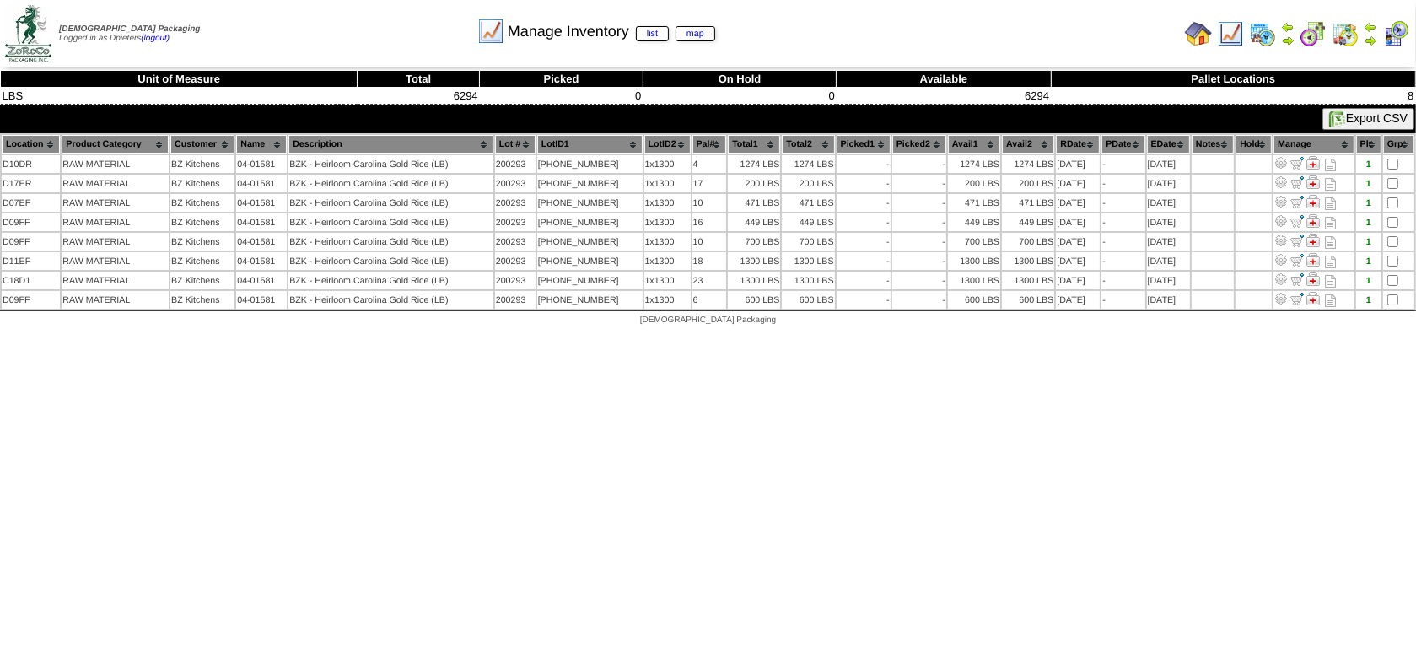
click at [1204, 28] on img at bounding box center [1198, 33] width 27 height 27
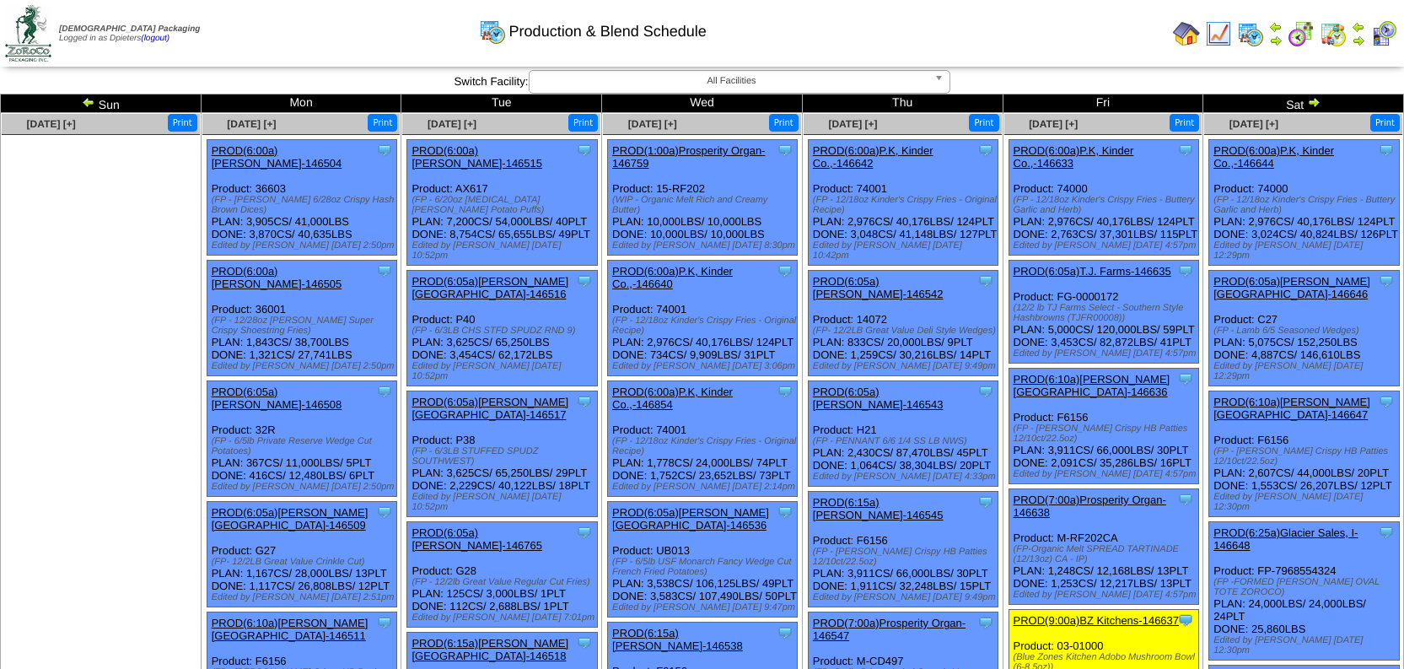
scroll to position [383, 0]
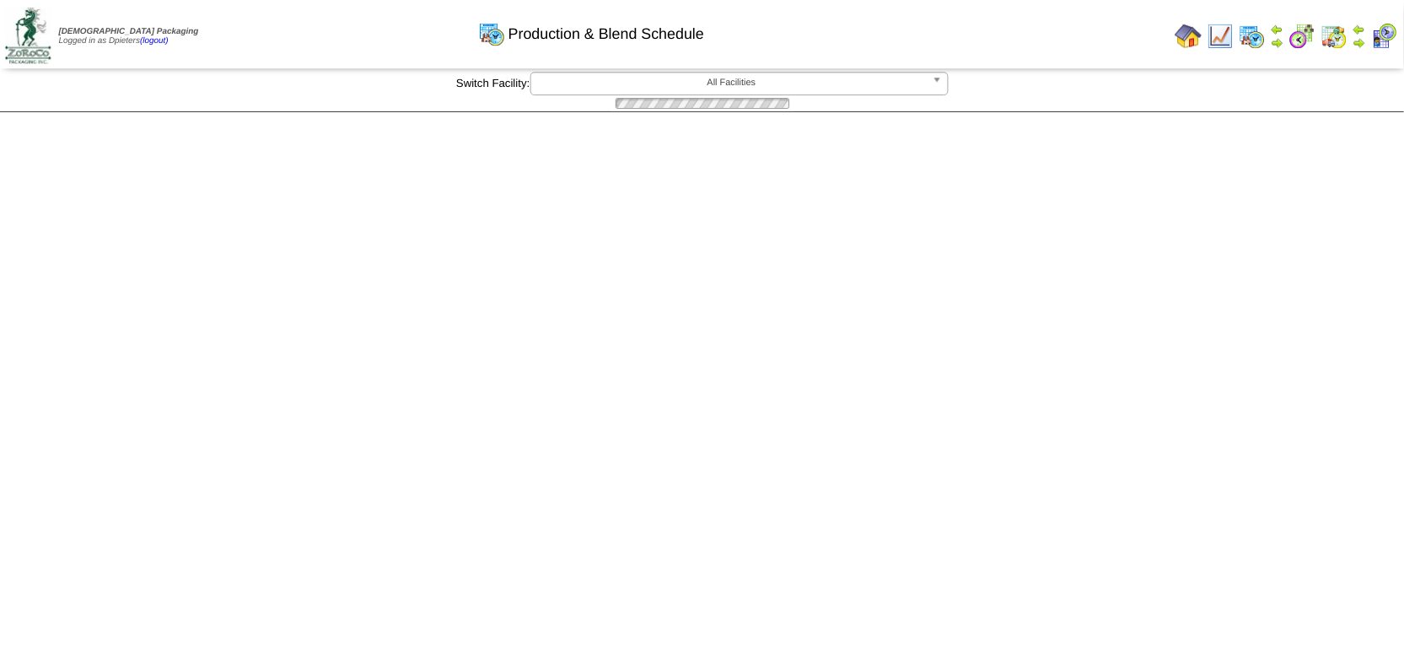
scroll to position [383, 0]
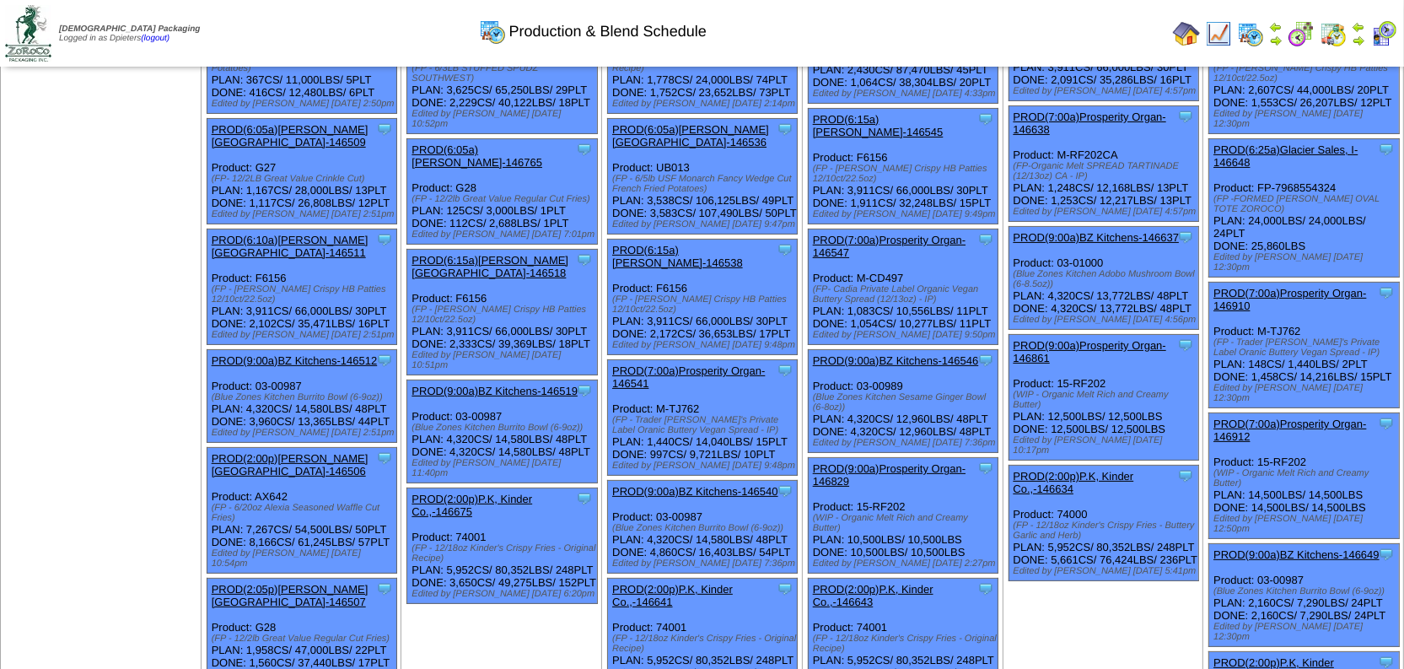
click at [1125, 244] on link "PROD(9:00a)BZ Kitchens-146637" at bounding box center [1097, 237] width 166 height 13
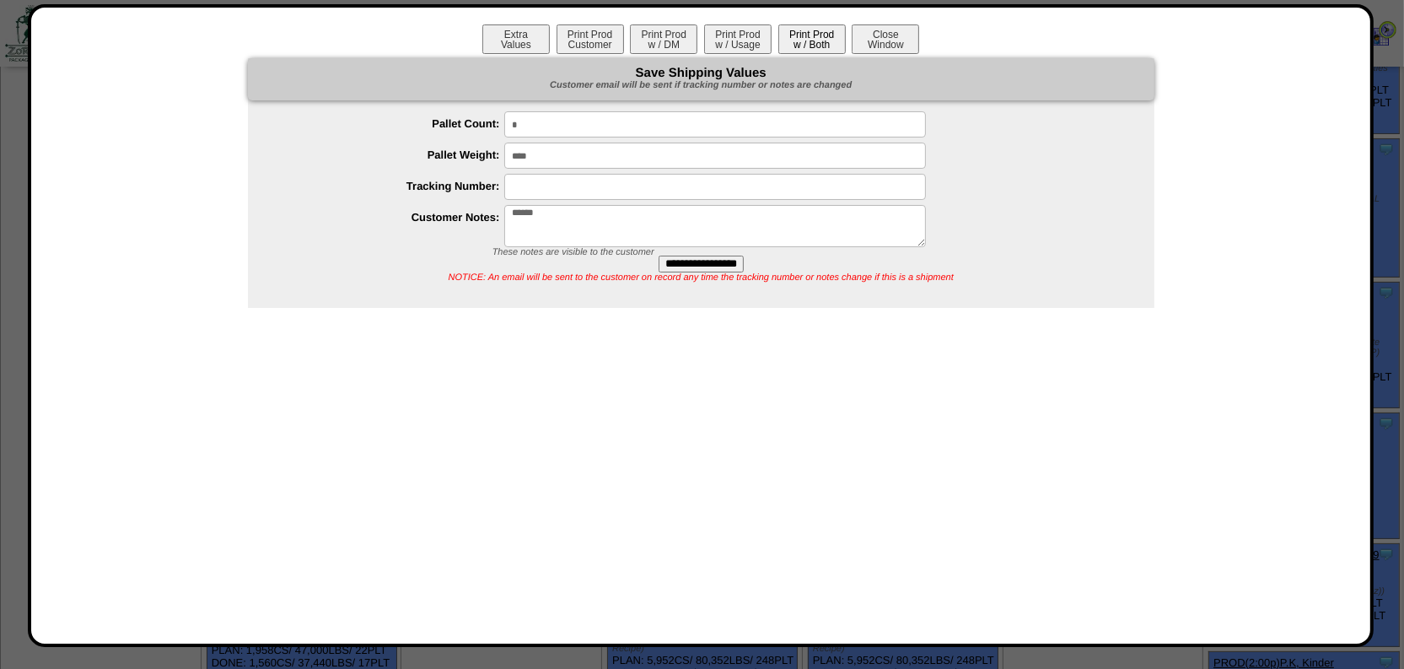
click at [816, 46] on button "Print Prod w / Both" at bounding box center [812, 39] width 67 height 30
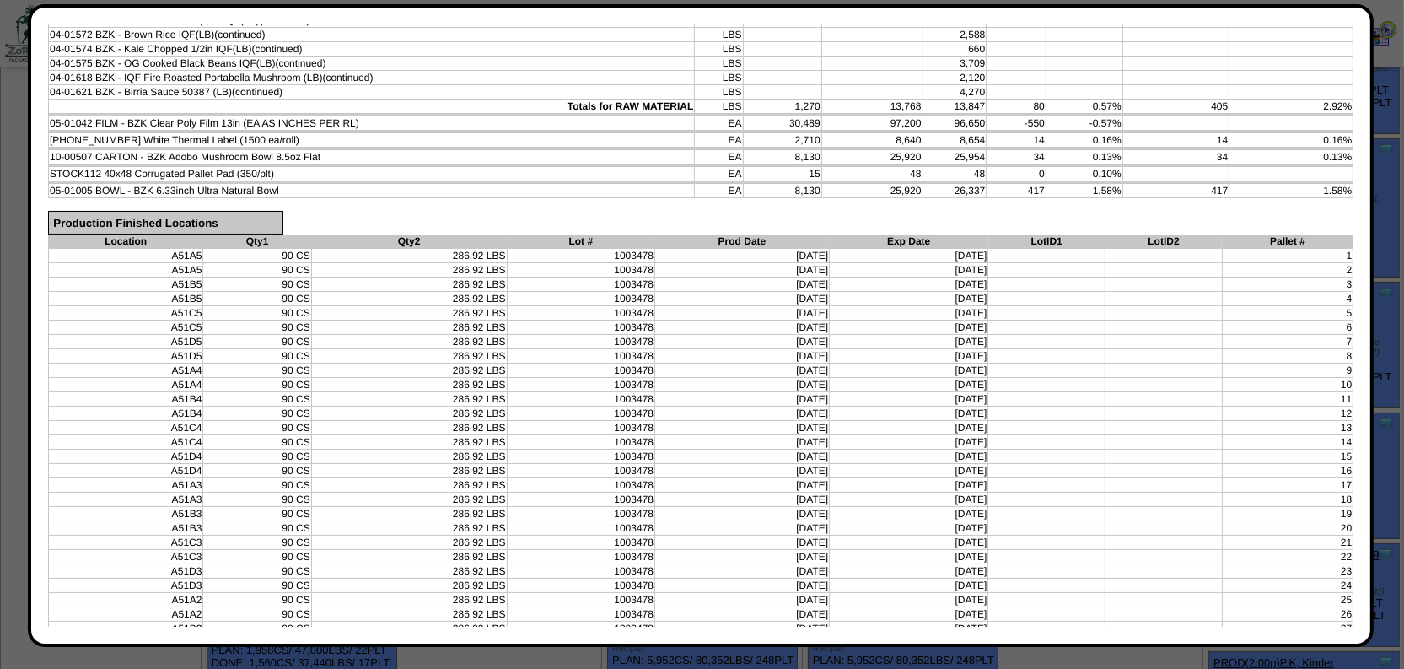
scroll to position [0, 0]
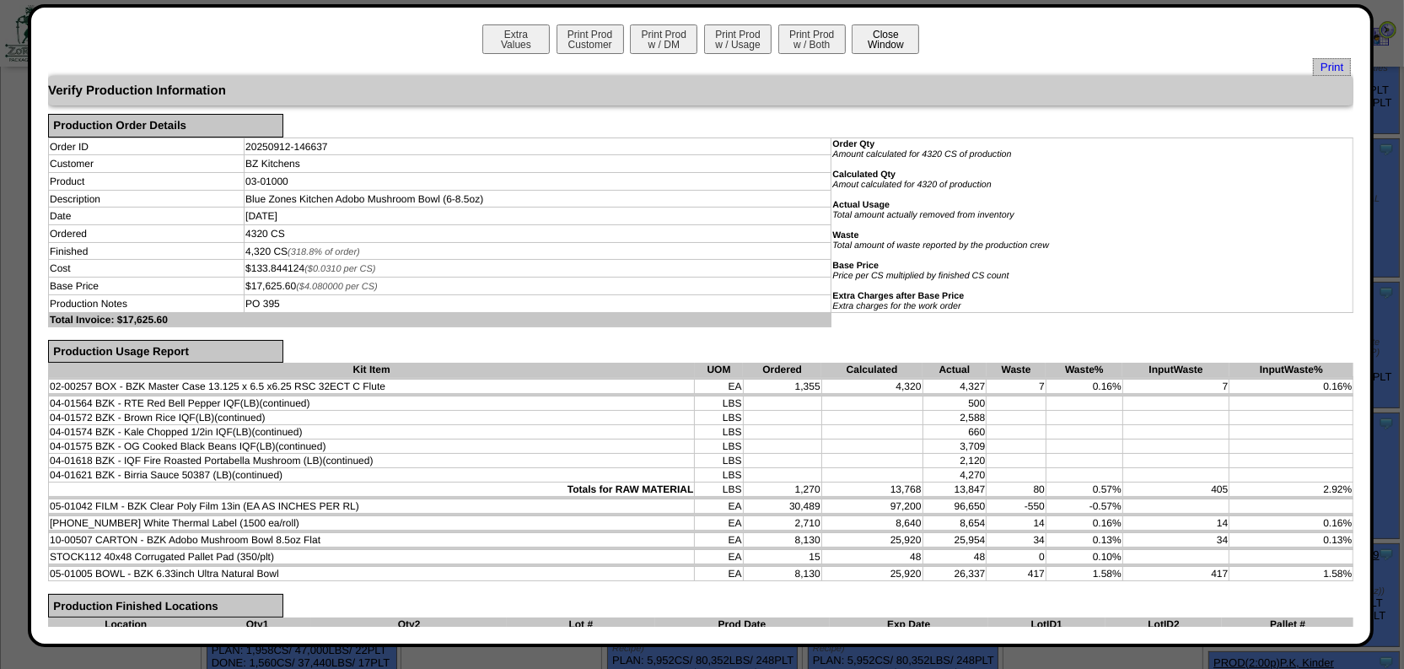
click at [888, 25] on button "Close Window" at bounding box center [885, 39] width 67 height 30
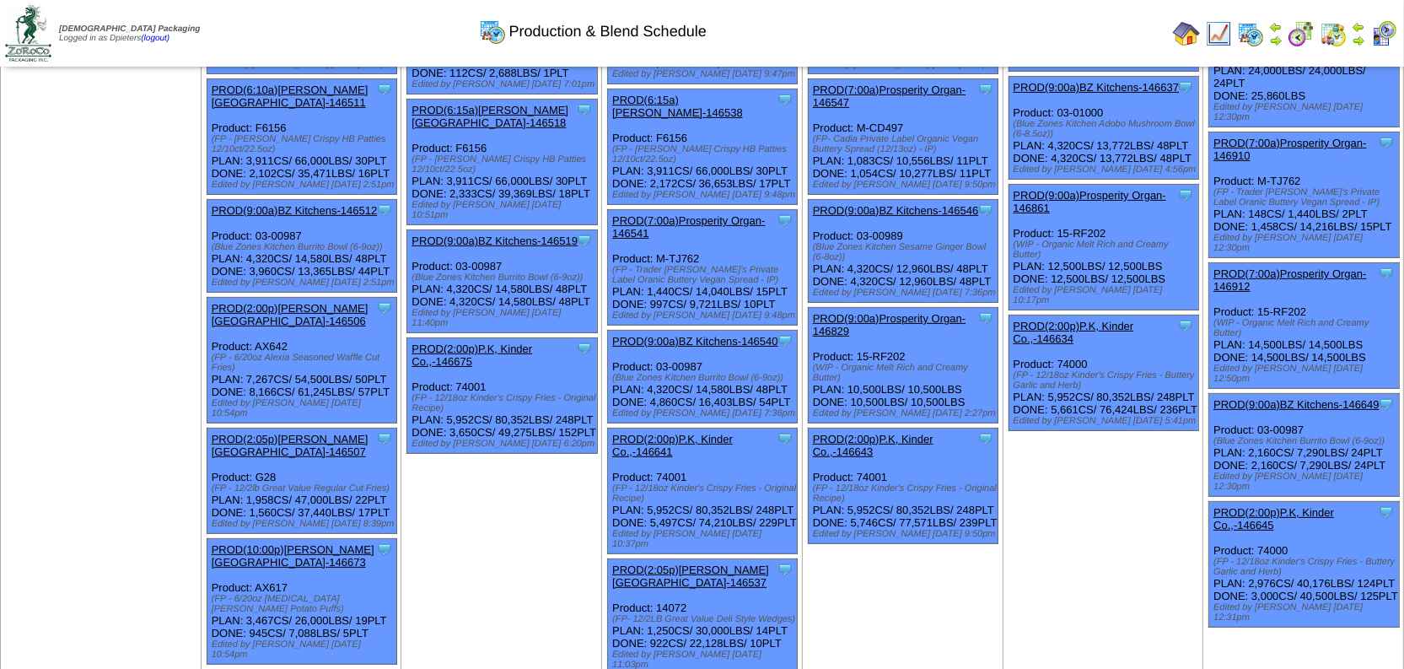
scroll to position [536, 0]
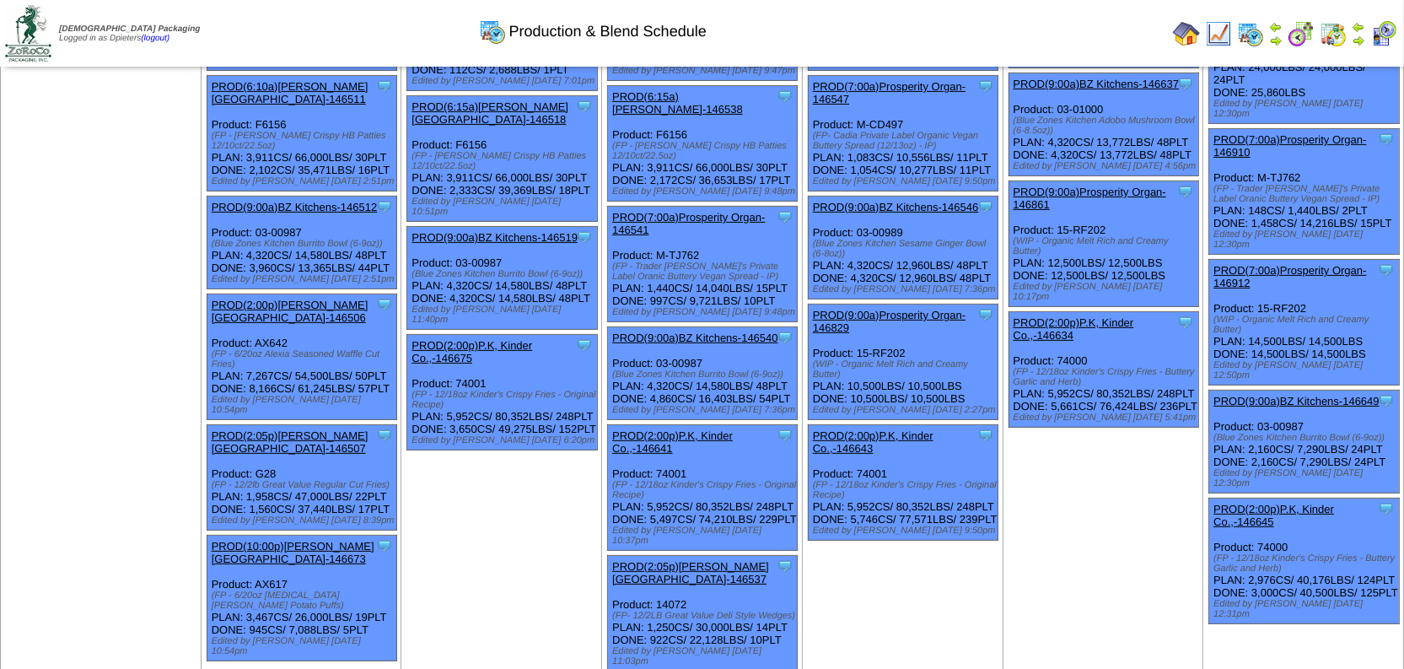
click at [1320, 395] on link "PROD(9:00a)BZ Kitchens-146649" at bounding box center [1297, 401] width 166 height 13
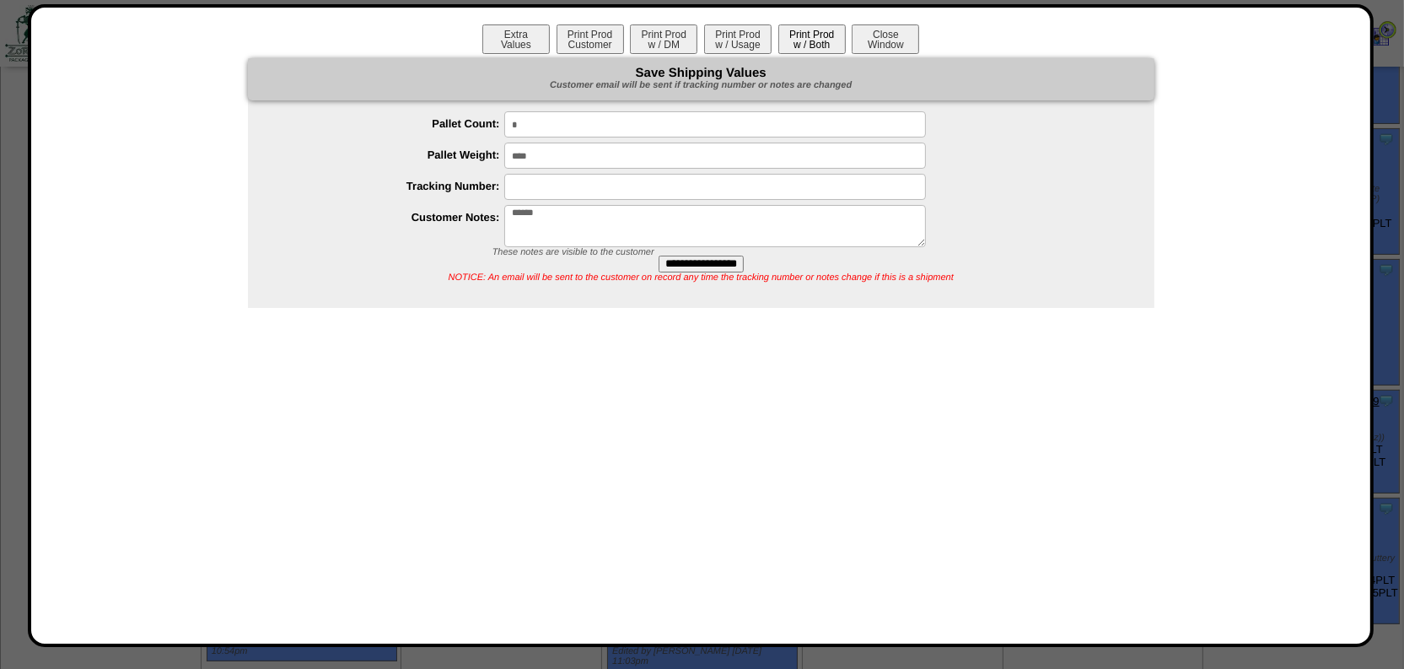
click at [819, 35] on button "Print Prod w / Both" at bounding box center [812, 39] width 67 height 30
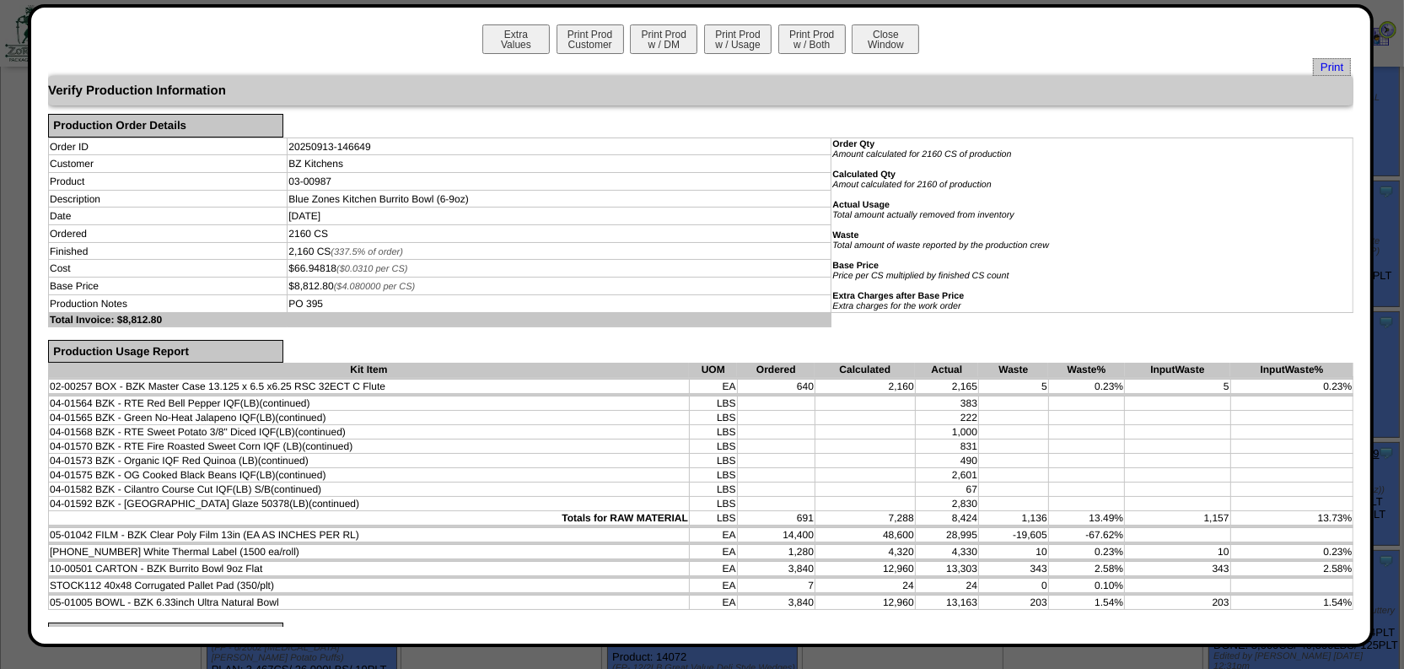
scroll to position [460, 0]
click at [886, 38] on button "Close Window" at bounding box center [885, 39] width 67 height 30
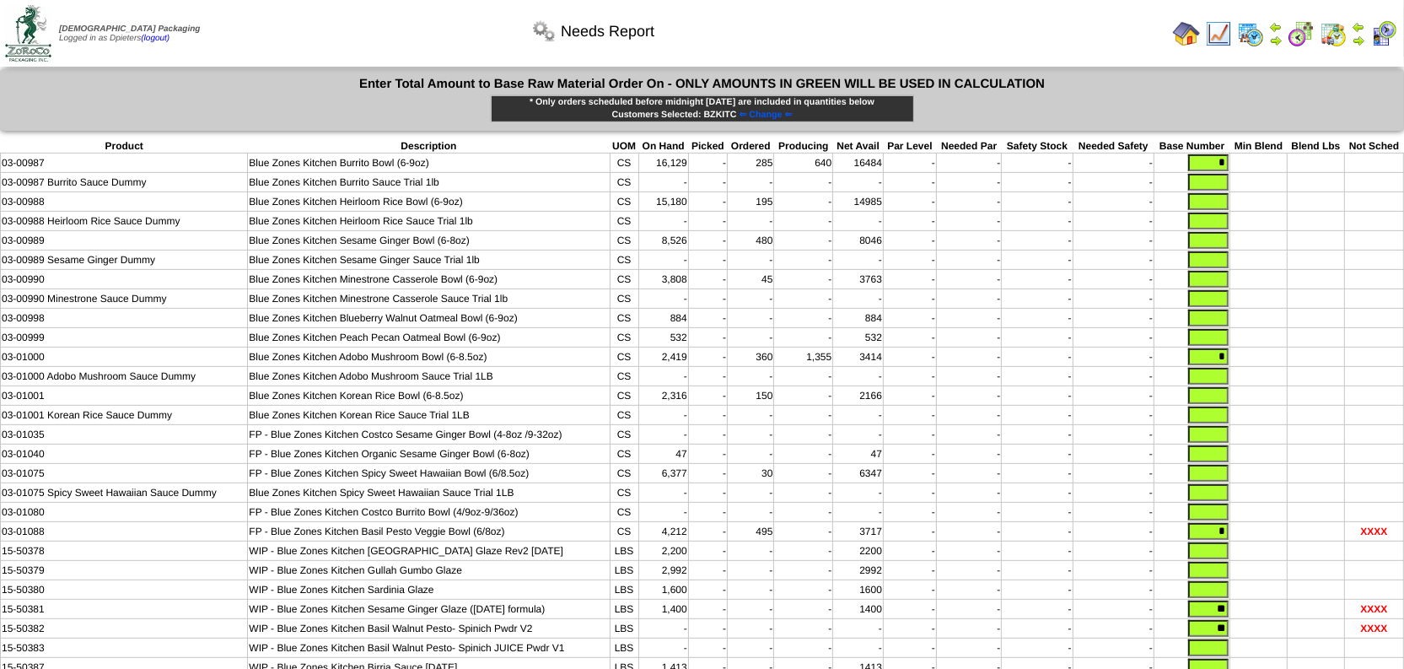
scroll to position [693, 0]
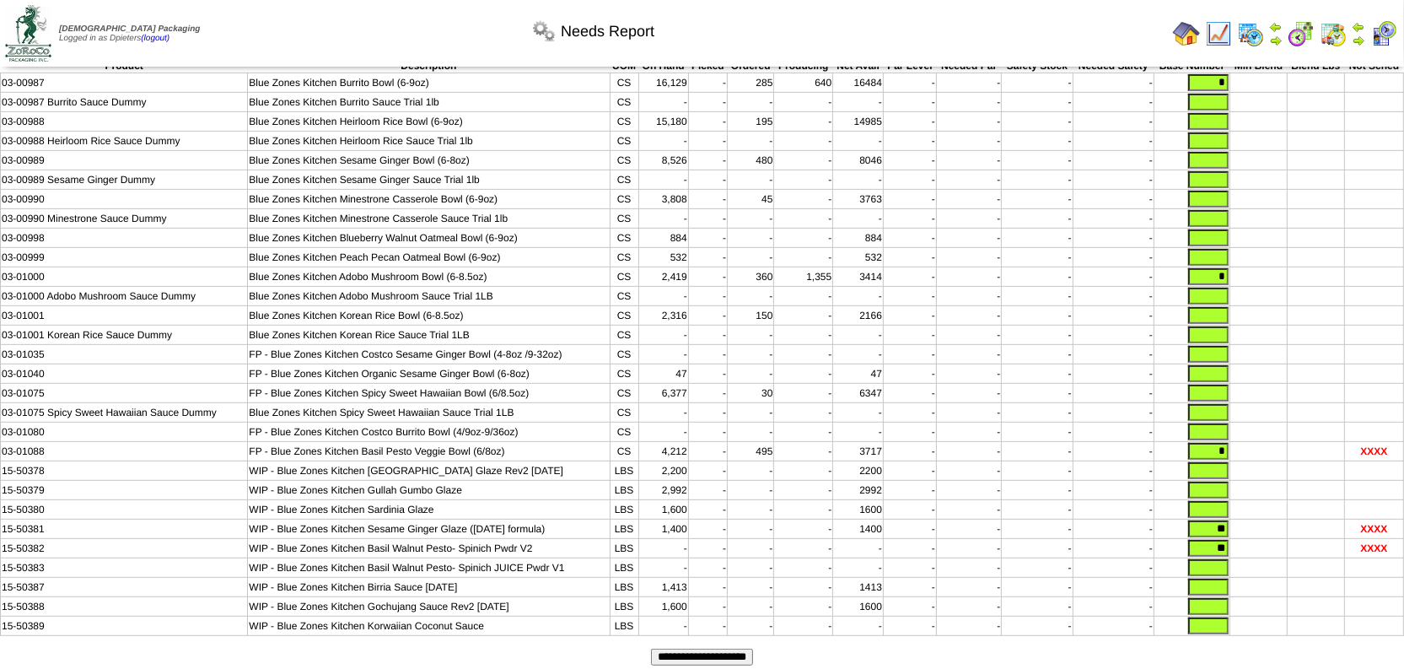
click at [743, 649] on input "**********" at bounding box center [702, 657] width 102 height 17
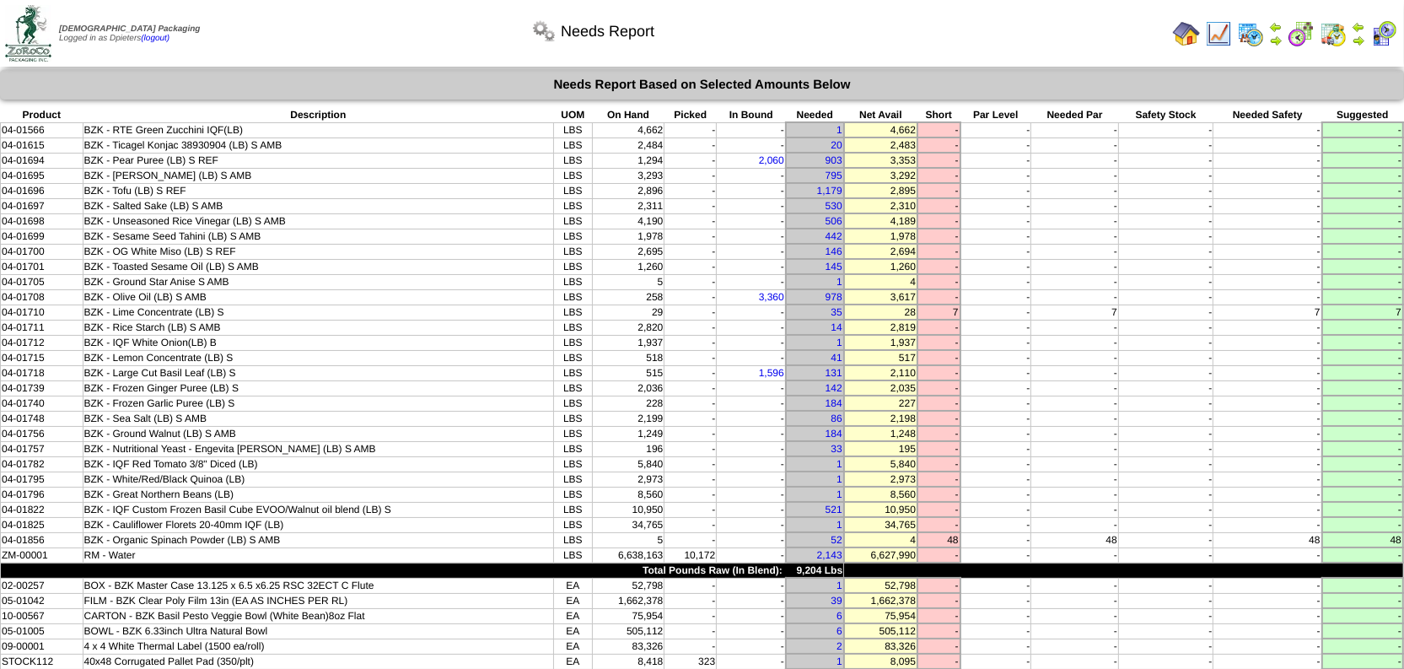
drag, startPoint x: 814, startPoint y: 509, endPoint x: 752, endPoint y: 512, distance: 61.6
click at [752, 532] on tr "04-01856 BZK - Organic Spinach Powder (LB) S AMB LBS 5 - - 52 4 48 - 48 - 48 48" at bounding box center [703, 539] width 1404 height 15
click at [752, 532] on td "-" at bounding box center [751, 539] width 69 height 15
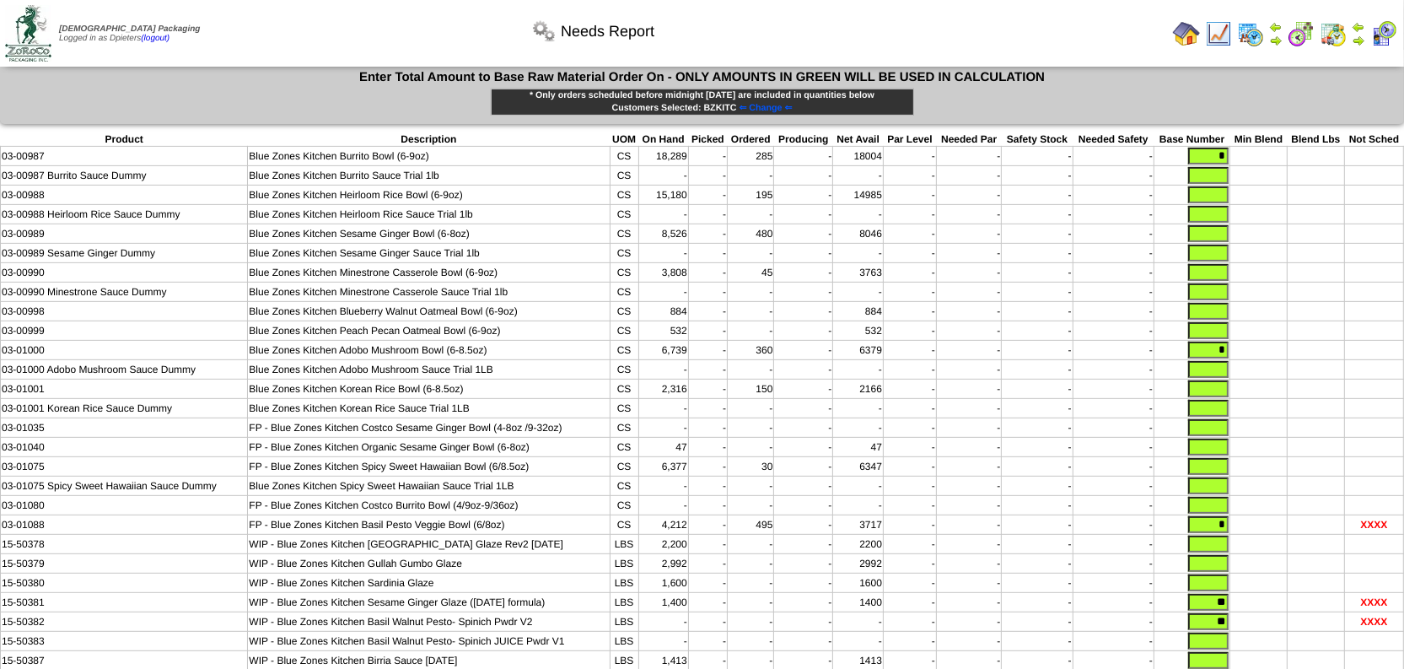
scroll to position [693, 0]
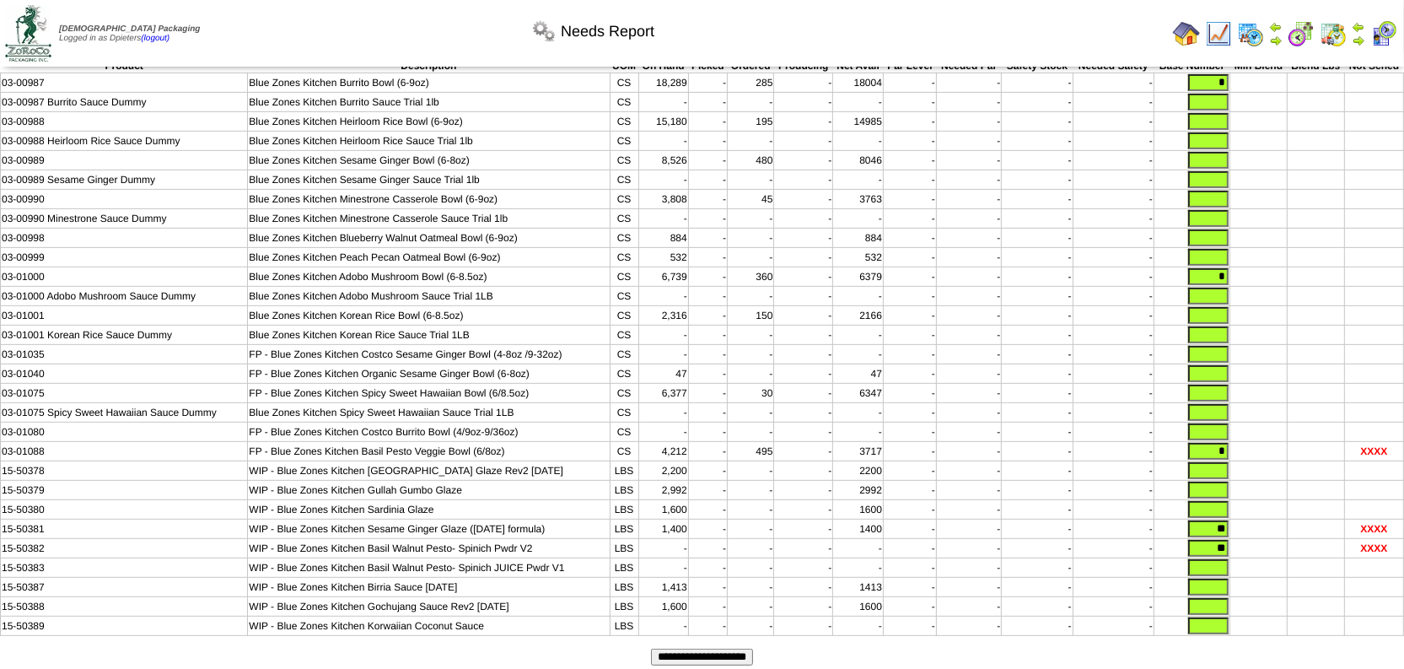
click at [1212, 559] on input "text" at bounding box center [1209, 567] width 40 height 17
type input "**"
click at [1208, 540] on input "**" at bounding box center [1209, 548] width 40 height 17
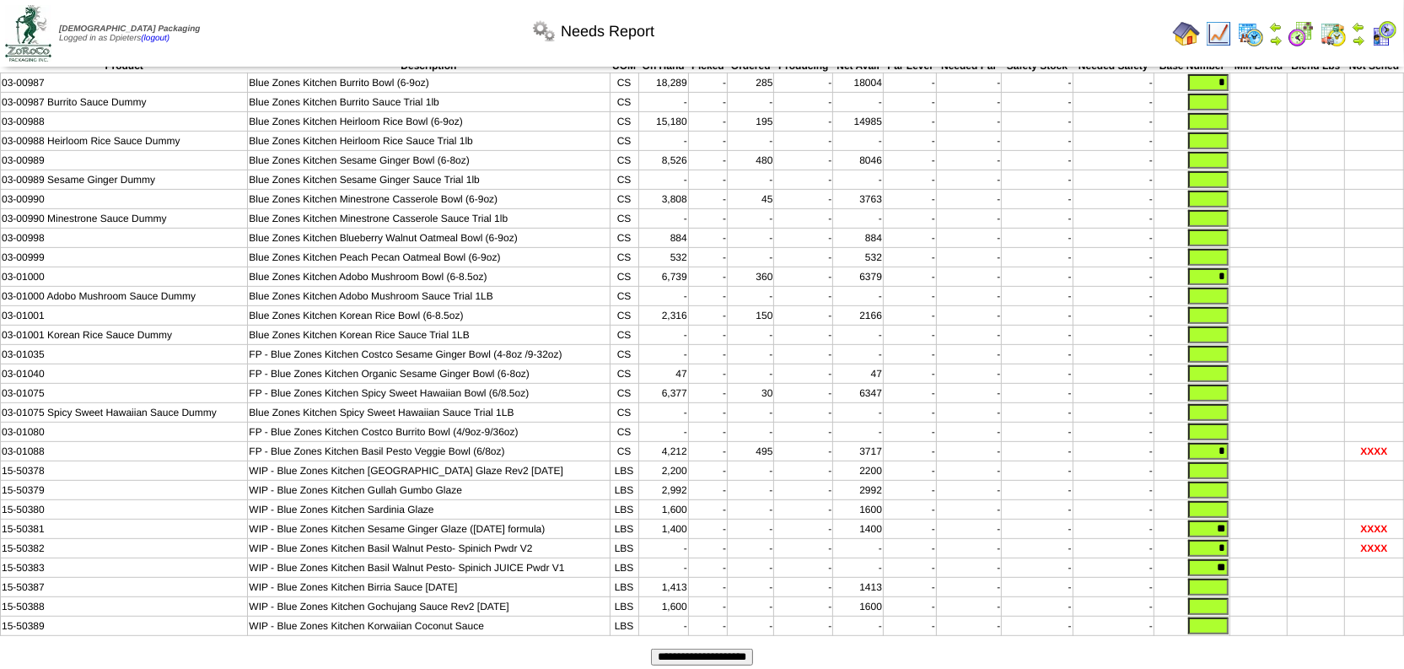
type input "*"
click at [753, 649] on input "**********" at bounding box center [702, 657] width 102 height 17
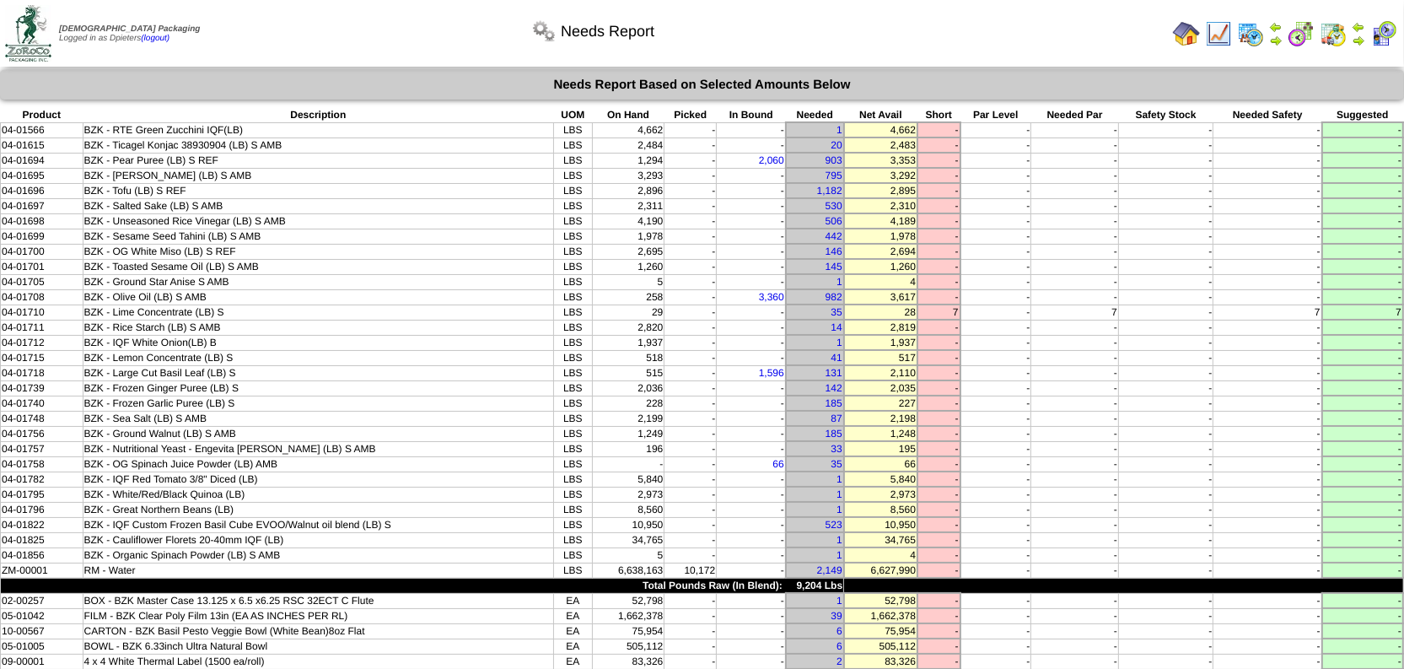
drag, startPoint x: 18, startPoint y: 109, endPoint x: 1211, endPoint y: 542, distance: 1269.9
click at [1211, 542] on tbody "Product Description UOM On Hand Picked In Bound Needed Net Avail Short Par Leve…" at bounding box center [703, 396] width 1404 height 576
copy tbody "Product Description UOM On Hand Picked In Bound Needed Net Avail Short Par Leve…"
click at [499, 320] on td "BZK - Rice Starch (LB) S AMB" at bounding box center [319, 327] width 472 height 15
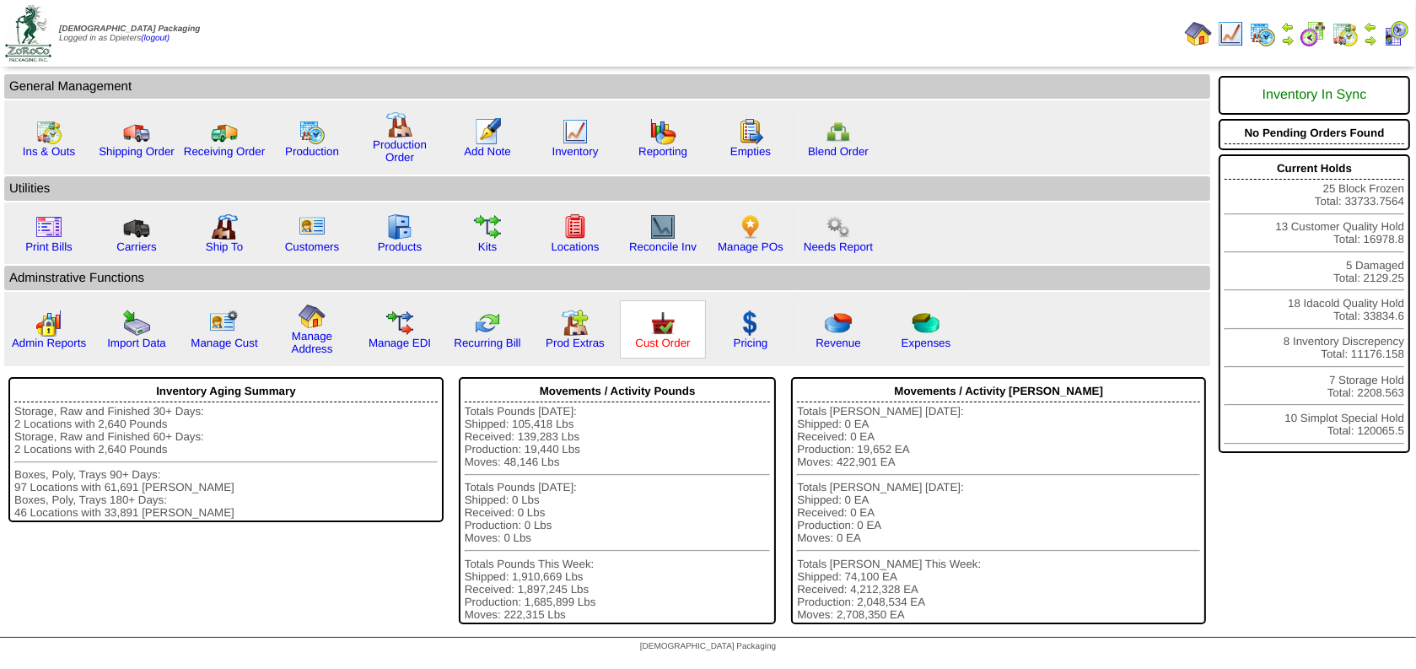
click at [650, 341] on link "Cust Order" at bounding box center [662, 343] width 55 height 13
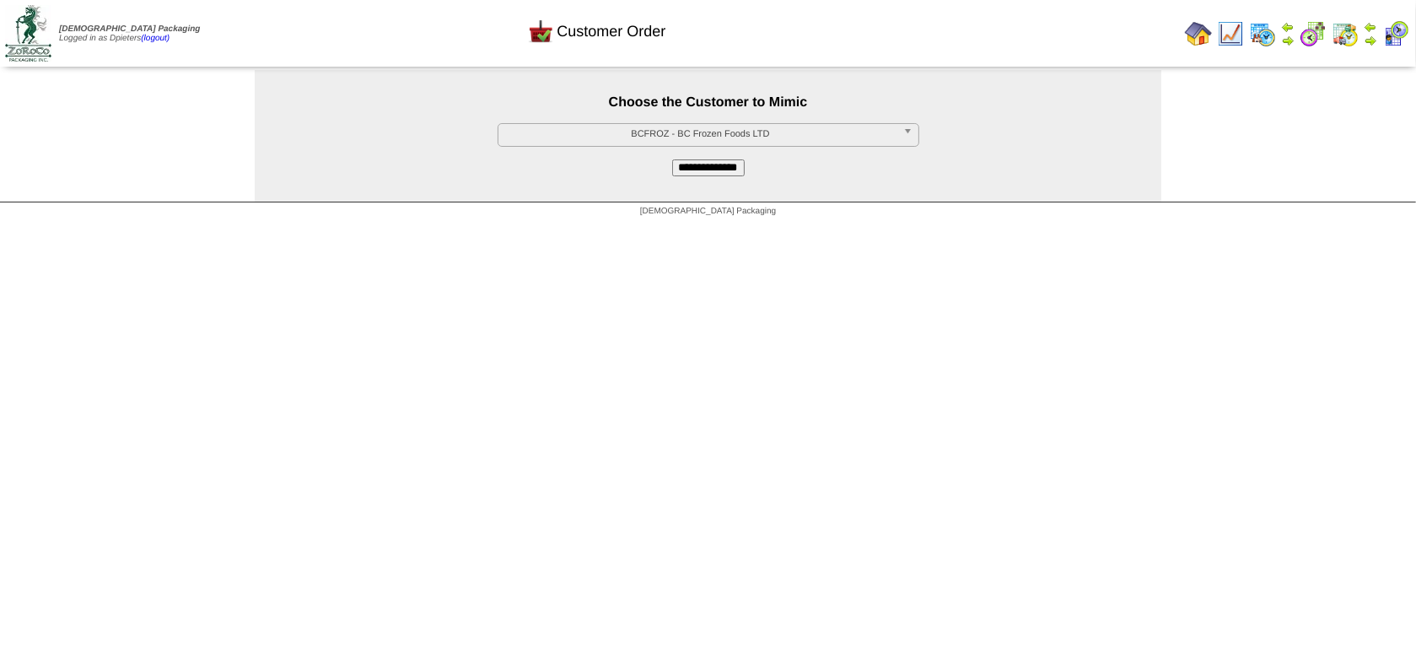
click at [607, 138] on span "BCFROZ - BC Frozen Foods LTD" at bounding box center [700, 134] width 391 height 20
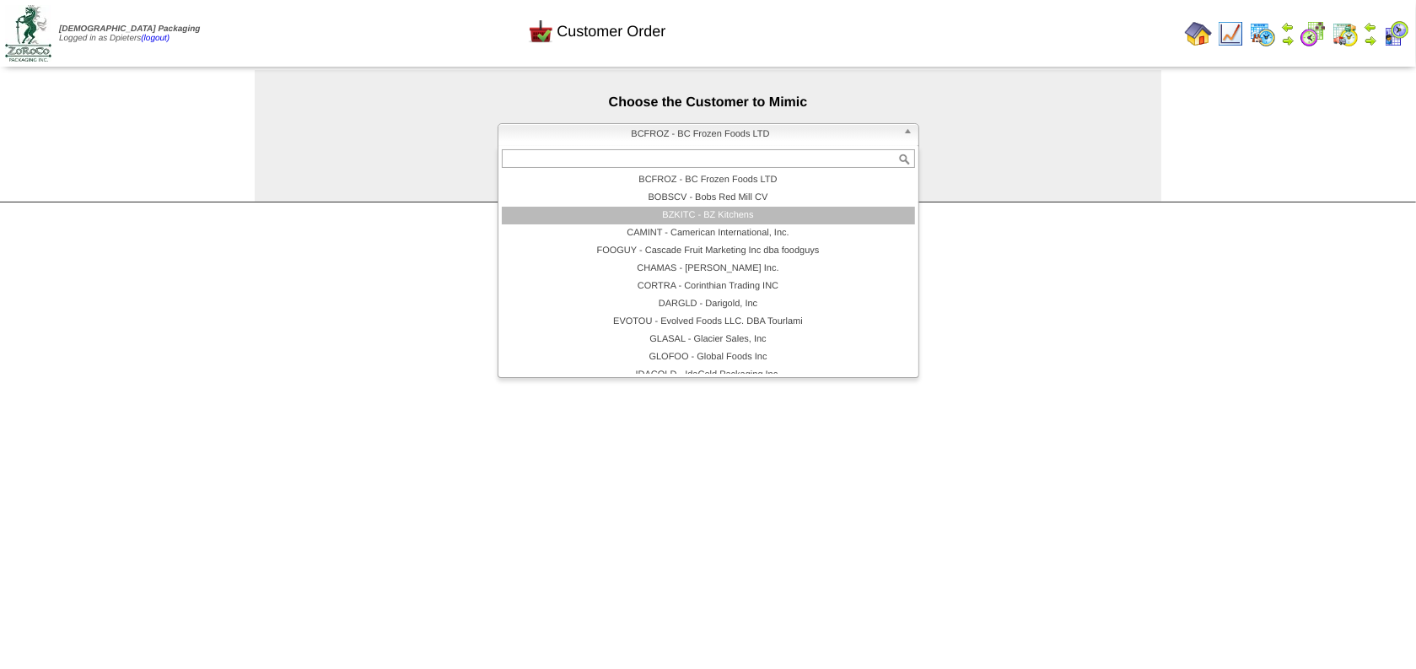
click at [688, 218] on li "BZKITC - BZ Kitchens" at bounding box center [708, 216] width 413 height 18
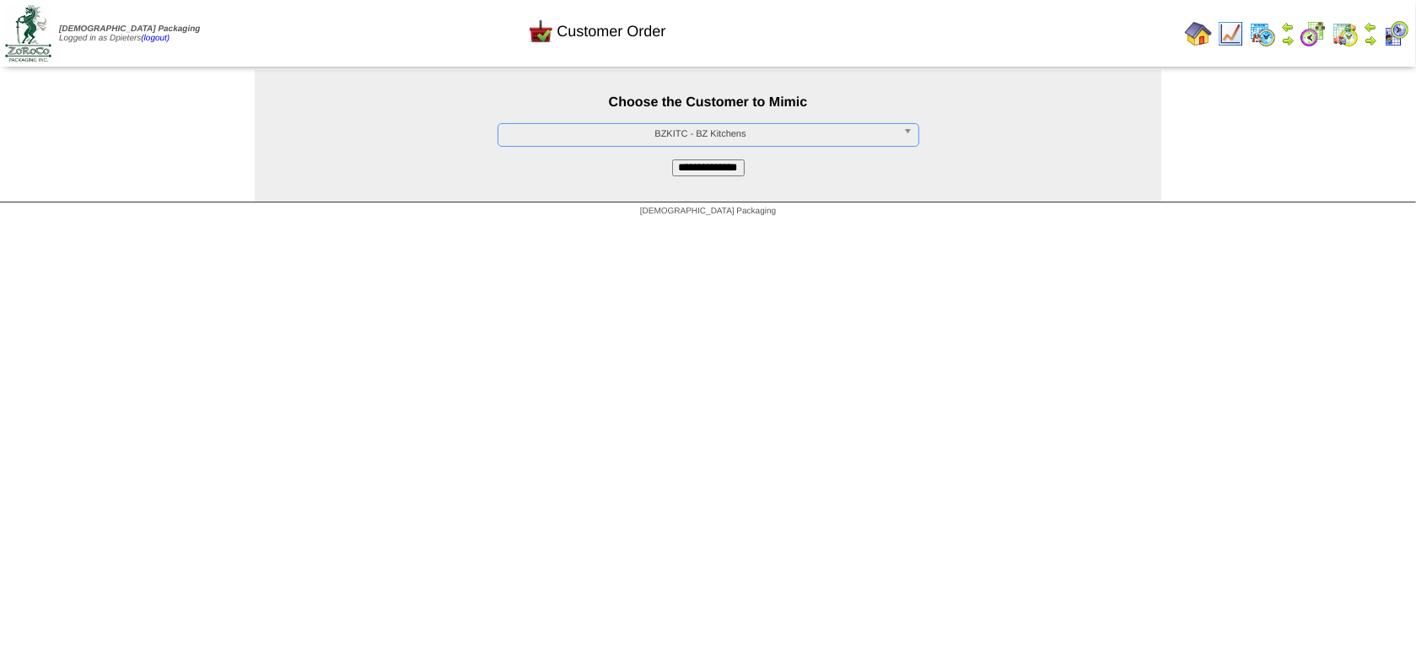
click at [698, 170] on input "**********" at bounding box center [708, 167] width 73 height 17
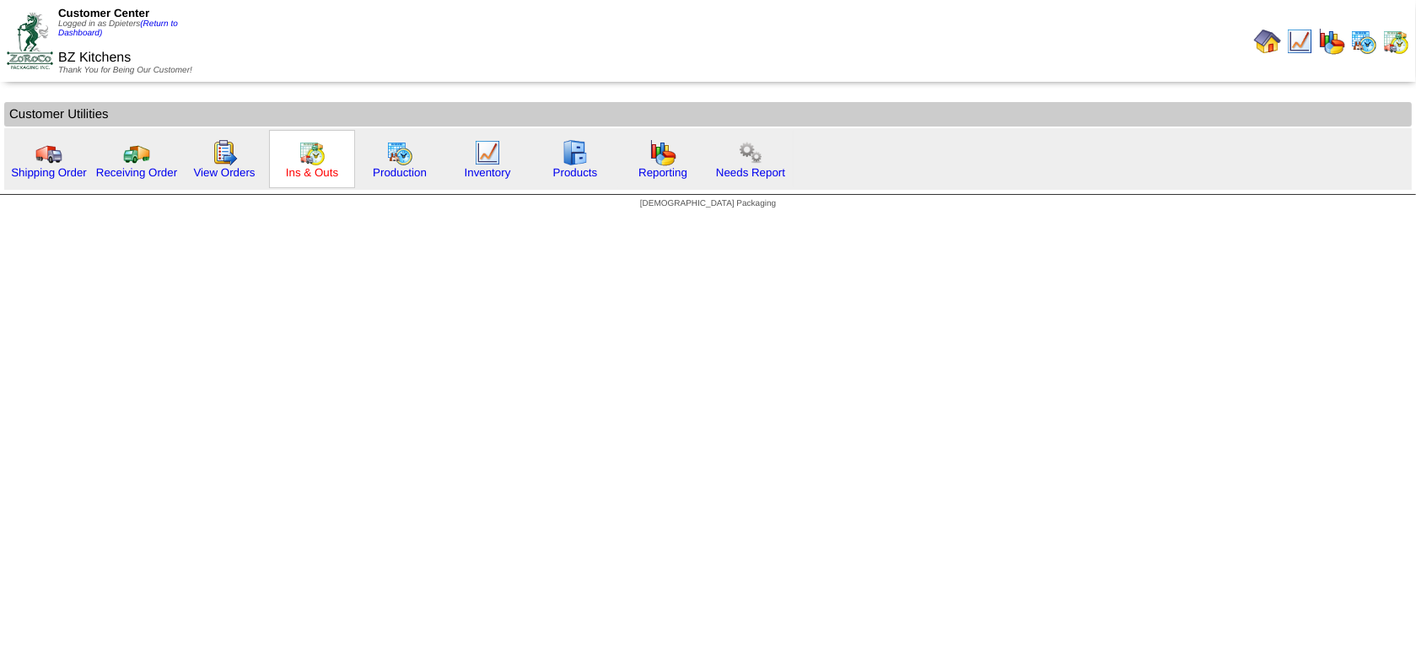
click at [321, 175] on link "Ins & Outs" at bounding box center [312, 172] width 52 height 13
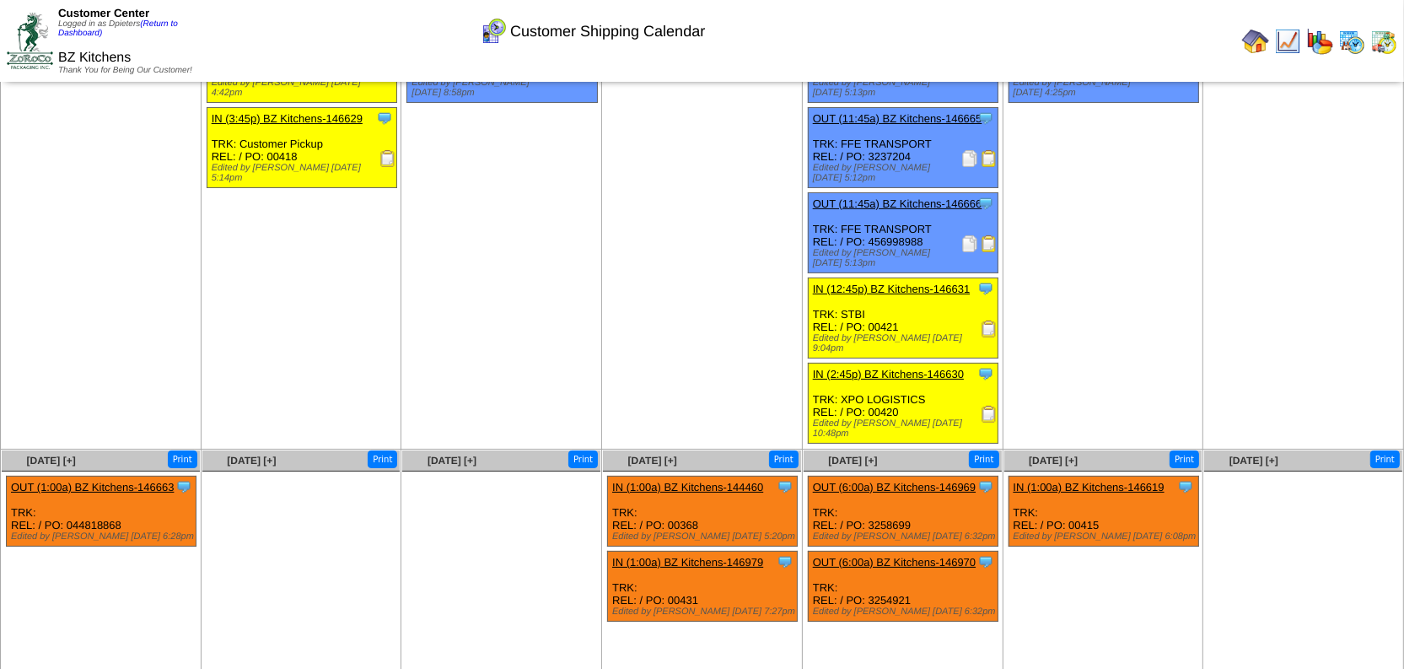
scroll to position [209, 0]
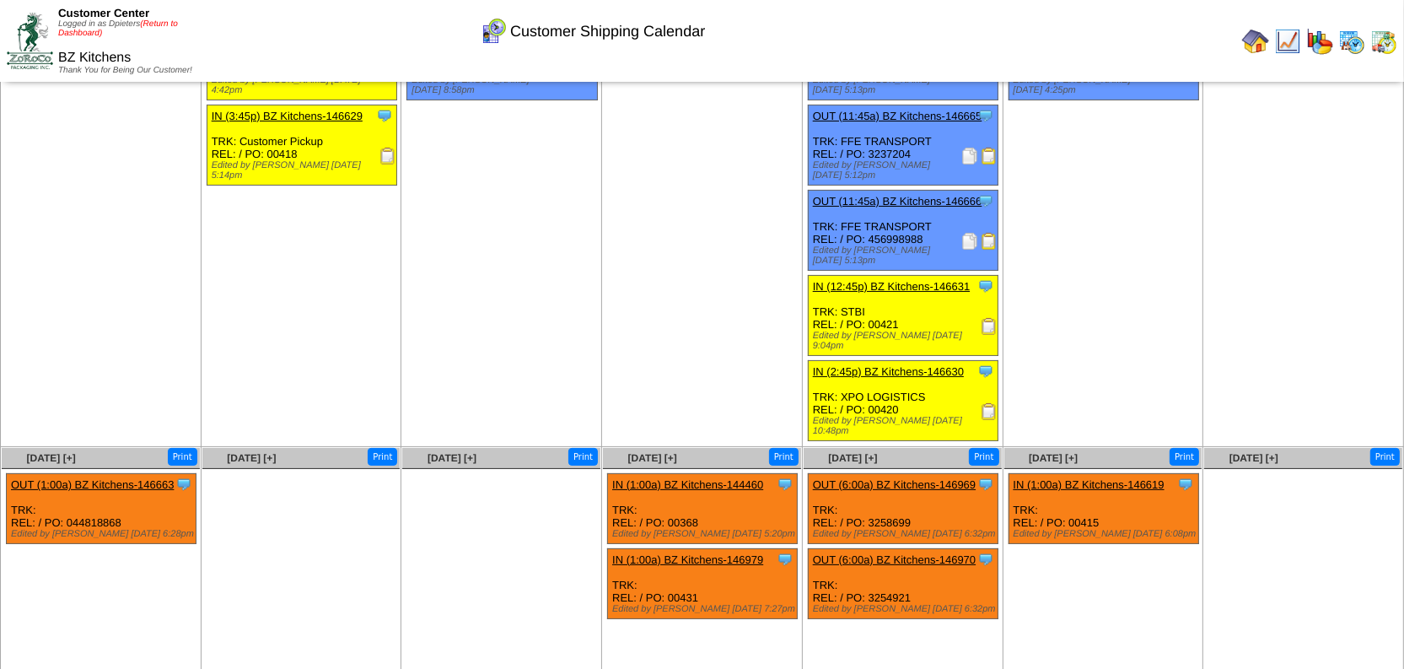
click at [159, 24] on link "(Return to Dashboard)" at bounding box center [118, 28] width 120 height 19
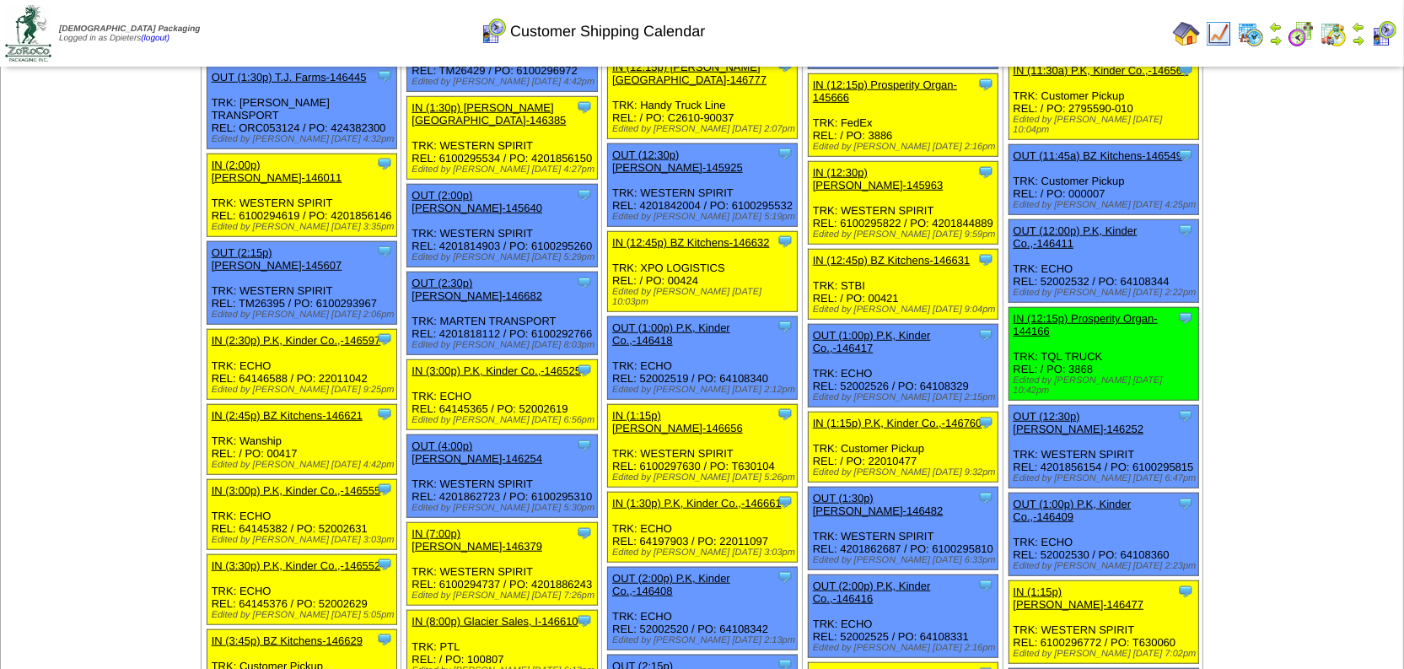
scroll to position [1303, 0]
